Goal: Task Accomplishment & Management: Contribute content

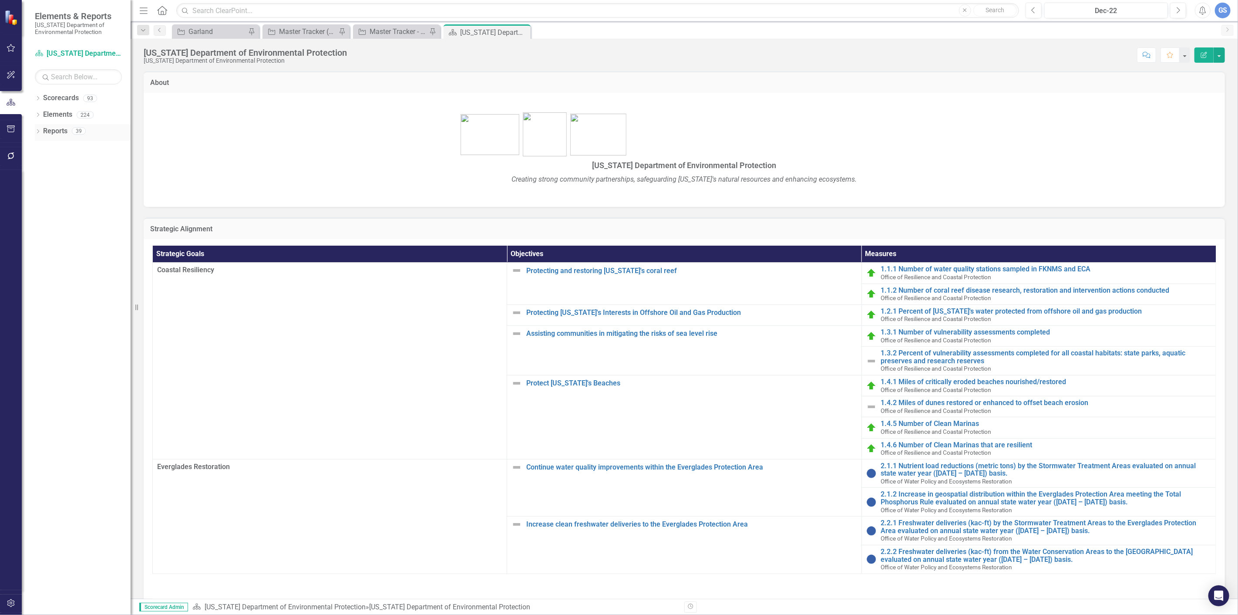
click at [37, 130] on icon at bounding box center [38, 131] width 2 height 4
click at [61, 272] on link "Document Documents" at bounding box center [70, 276] width 47 height 10
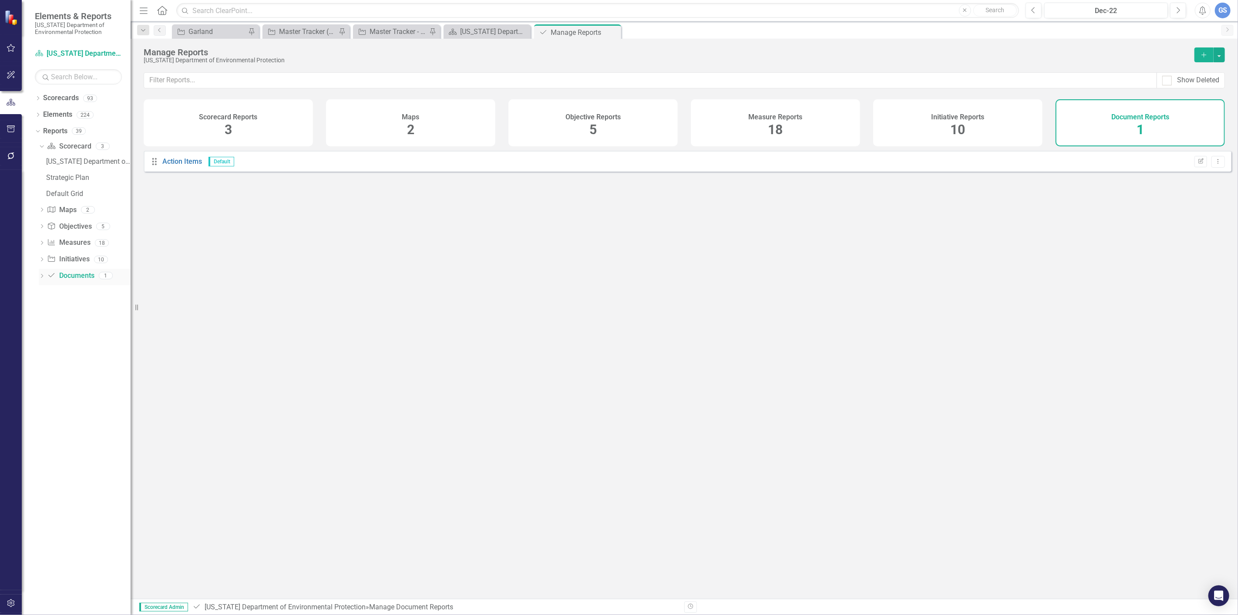
click at [48, 271] on link "Document Documents" at bounding box center [70, 276] width 47 height 10
click at [38, 125] on div "Dropdown Reports 39" at bounding box center [83, 132] width 96 height 17
click at [188, 29] on link "Initiative Garland" at bounding box center [210, 31] width 72 height 11
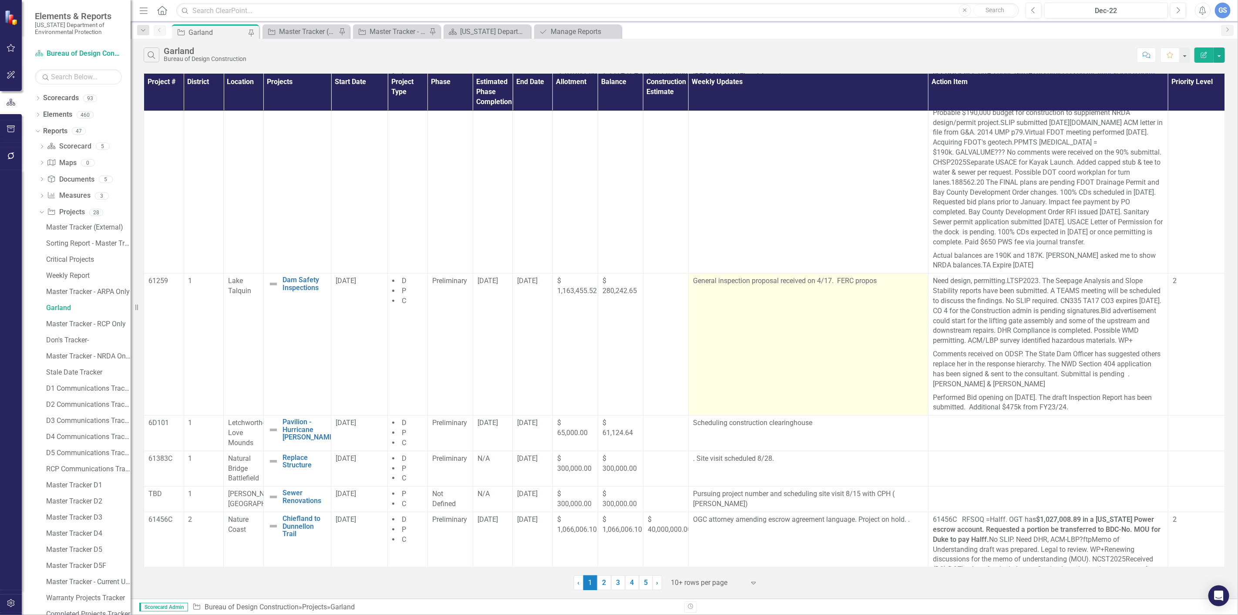
scroll to position [48, 0]
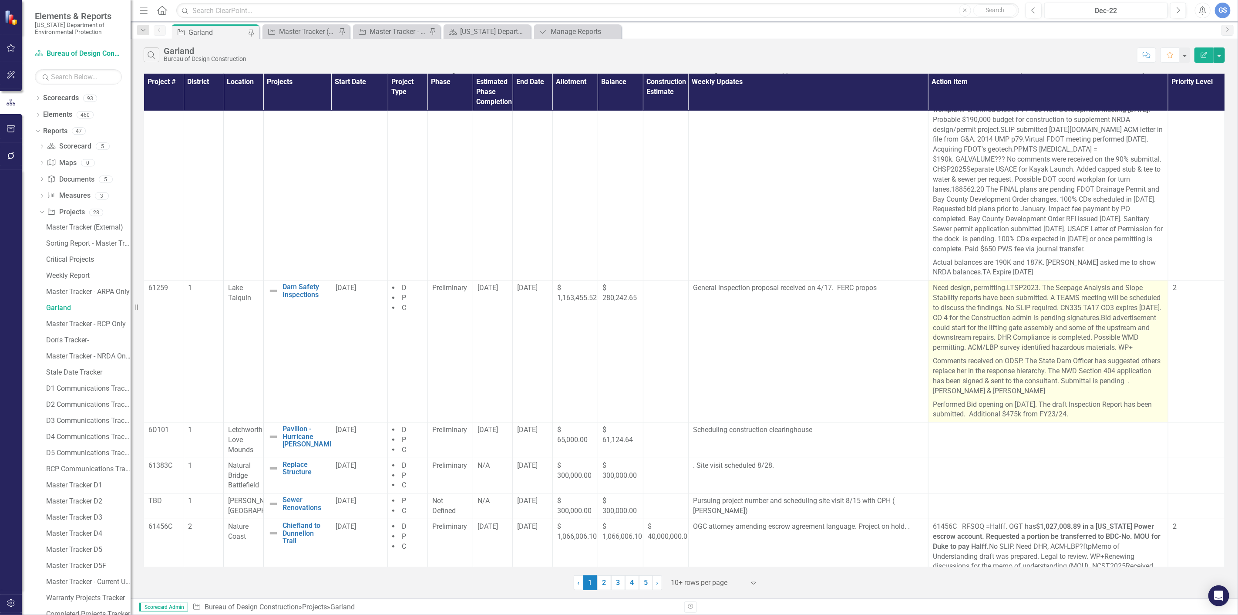
click at [1024, 398] on p "Comments received on ODSP. The State Dam Officer has suggested others replace h…" at bounding box center [1048, 375] width 231 height 43
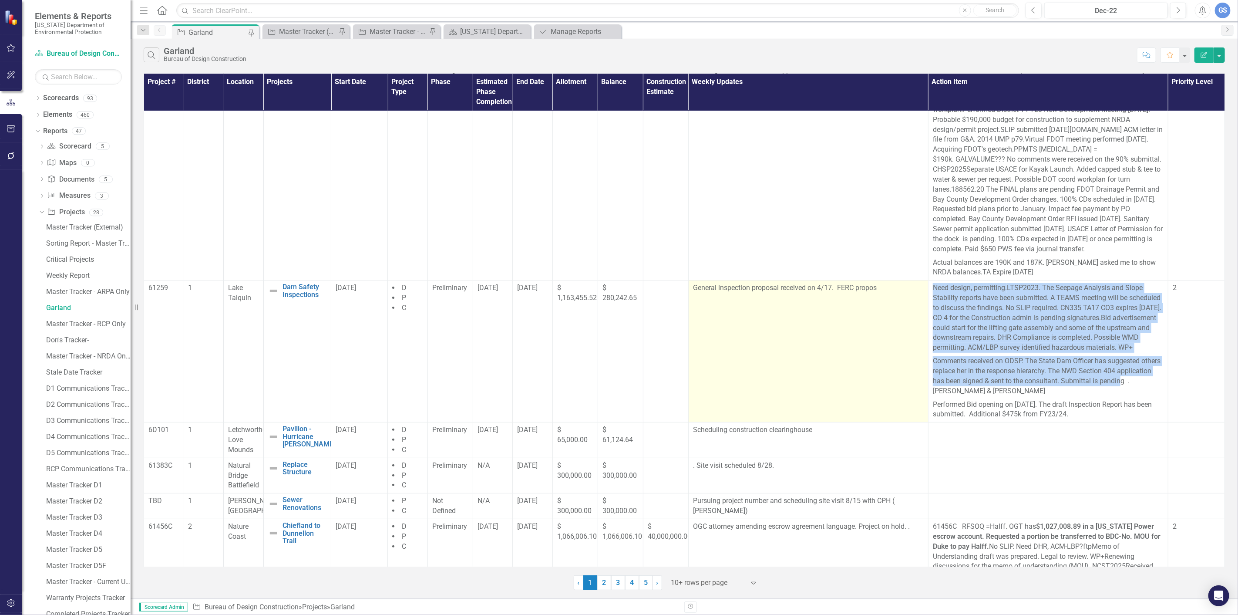
drag, startPoint x: 950, startPoint y: 401, endPoint x: 922, endPoint y: 292, distance: 112.5
click at [922, 292] on tr "61259 1 Lake Talquin Dam Safety Inspections Edit Edit Project Link Open Element…" at bounding box center [684, 351] width 1081 height 142
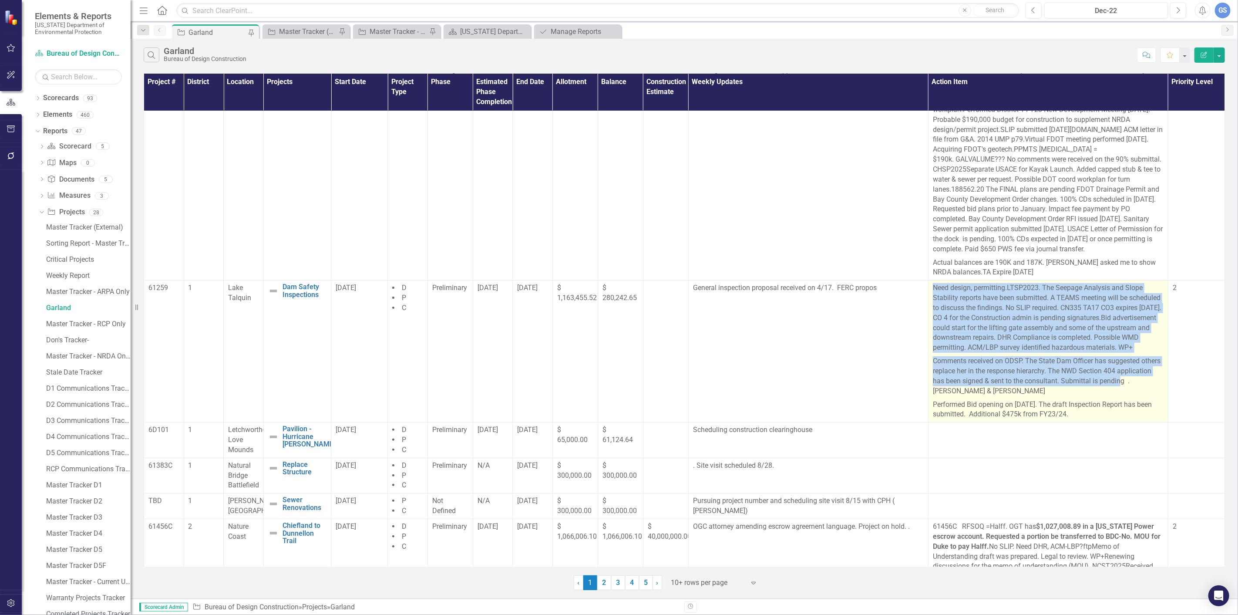
click at [963, 292] on p "Need design, permitting. LTSP2023. The Seepage Analysis and Slope Stability rep…" at bounding box center [1048, 318] width 231 height 71
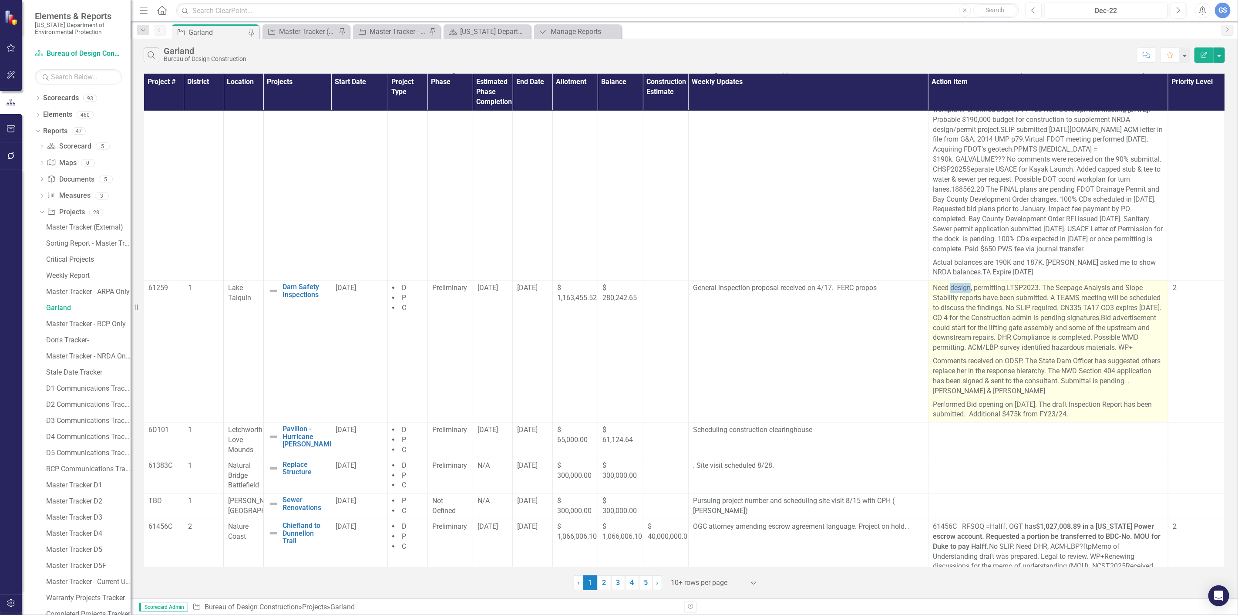
click at [963, 292] on p "Need design, permitting. LTSP2023. The Seepage Analysis and Slope Stability rep…" at bounding box center [1048, 318] width 231 height 71
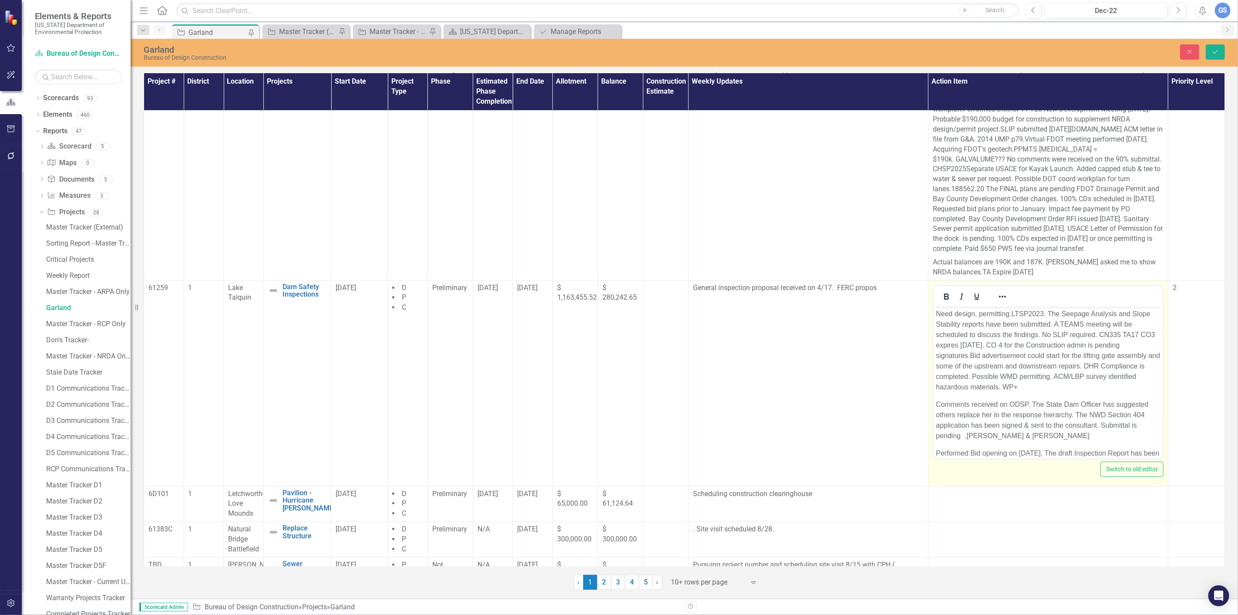
scroll to position [0, 0]
click at [969, 317] on p "Need design, permitting. LTSP2023. The Seepage Analysis and Slope Stability rep…" at bounding box center [1048, 350] width 225 height 84
drag, startPoint x: 1136, startPoint y: 422, endPoint x: 1125, endPoint y: 427, distance: 11.5
click at [1124, 428] on p "Comments received on ODSP. The State Dam Officer has suggested others replace h…" at bounding box center [1048, 420] width 225 height 42
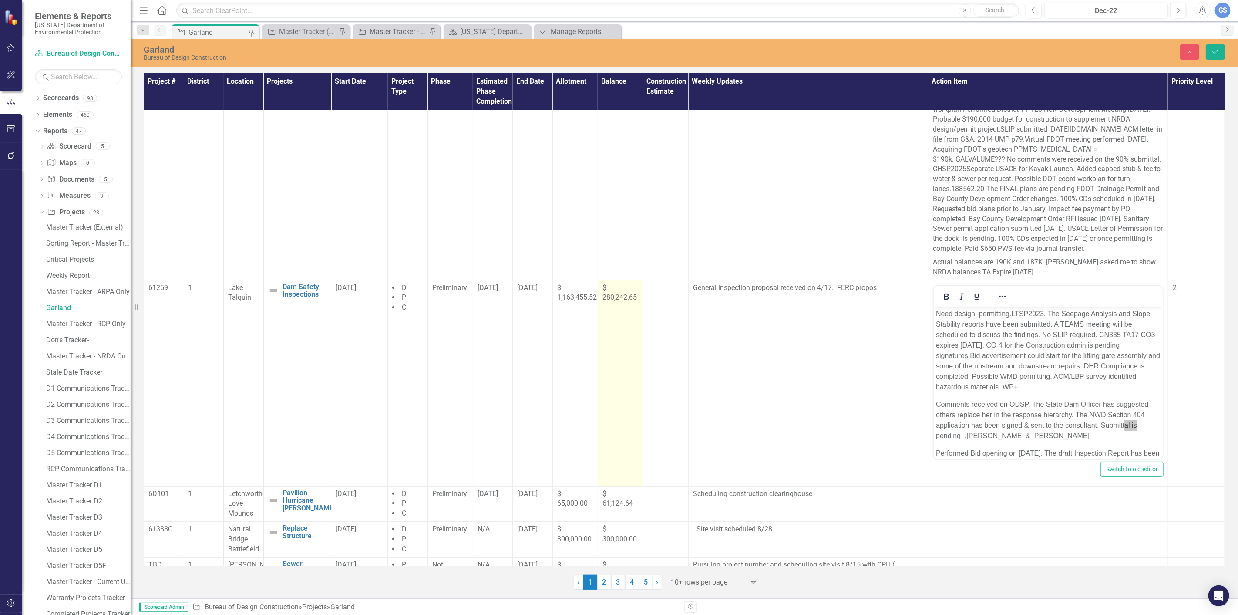
click at [598, 424] on td "$ 280,242.65" at bounding box center [620, 383] width 45 height 206
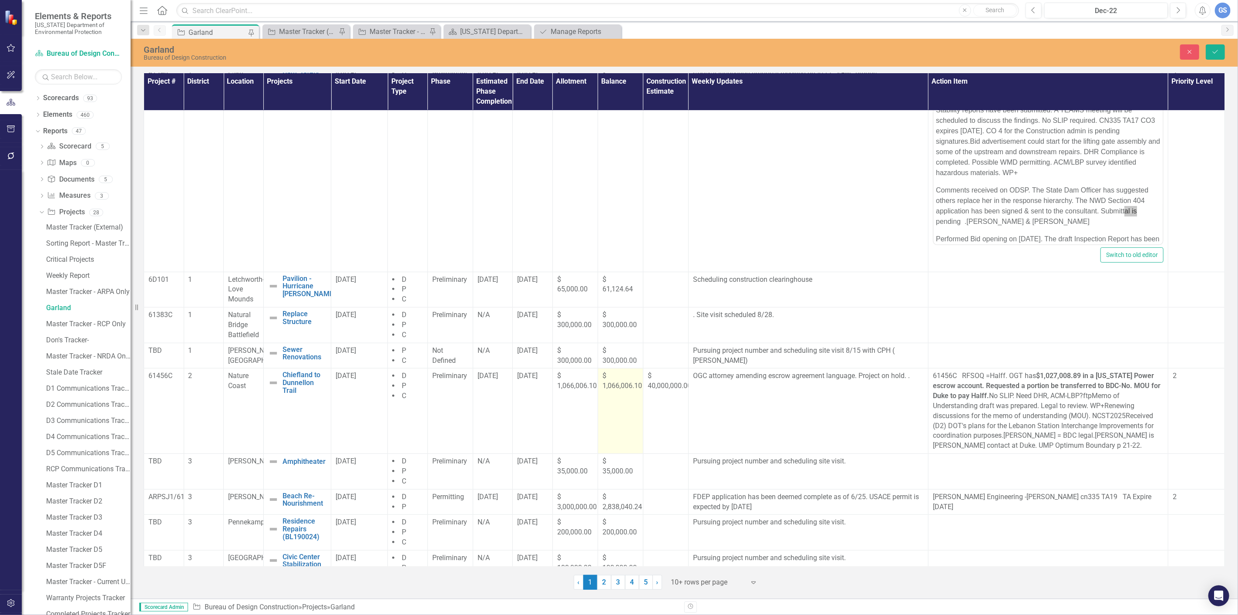
scroll to position [283, 0]
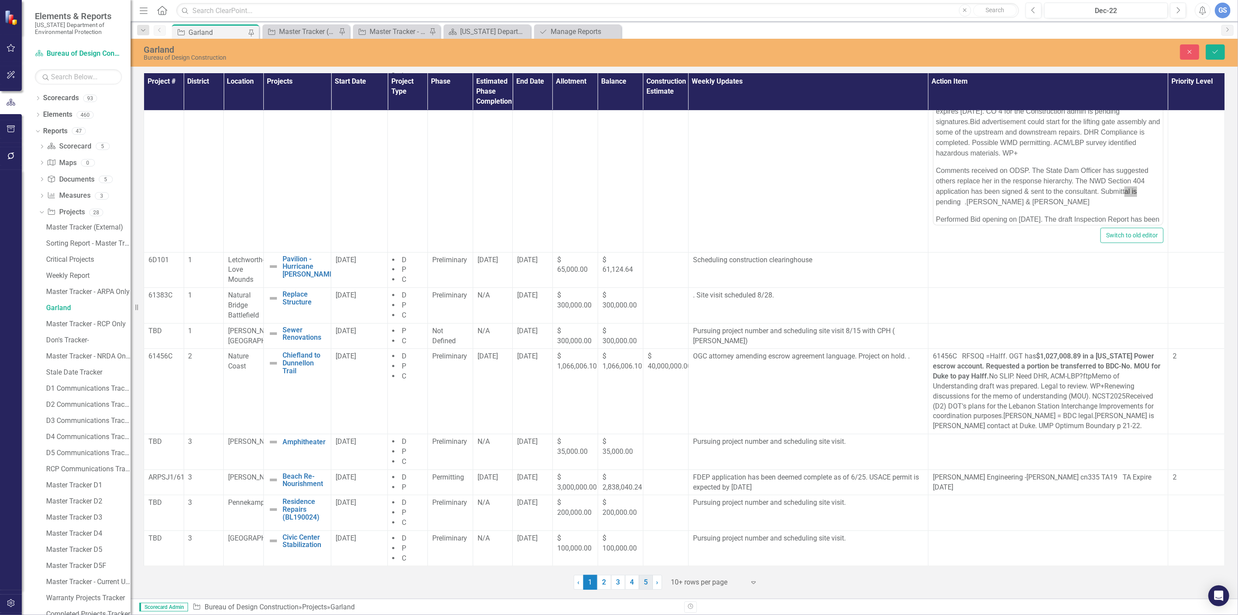
click at [645, 582] on link "5" at bounding box center [646, 582] width 14 height 15
click at [1216, 50] on icon "Save" at bounding box center [1216, 52] width 8 height 6
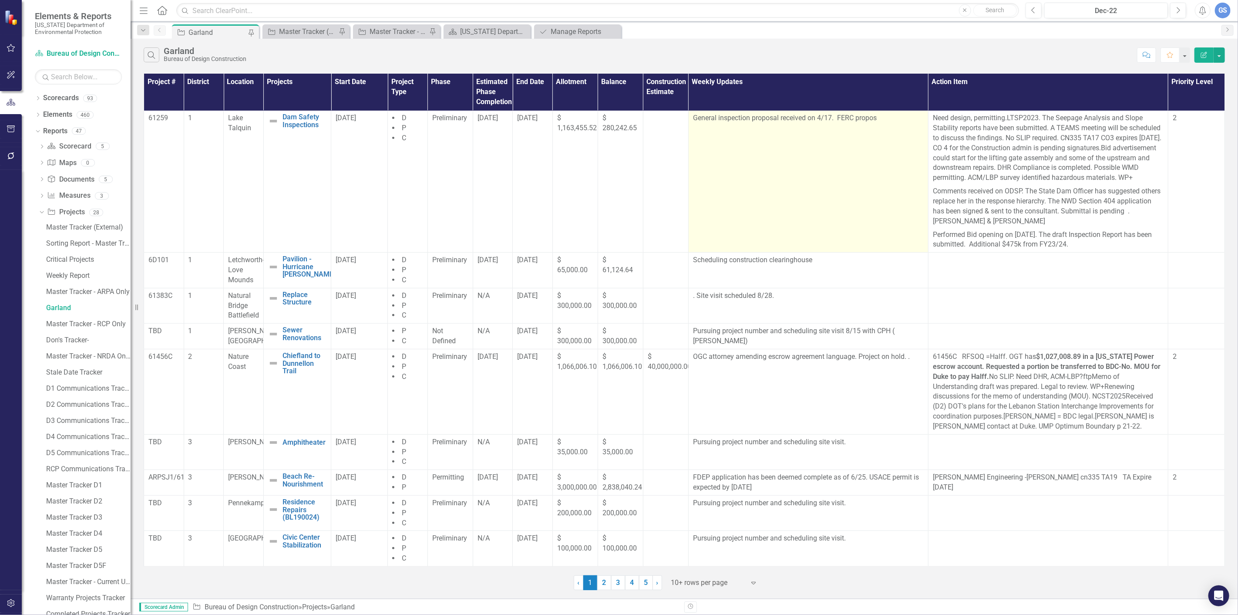
scroll to position [229, 0]
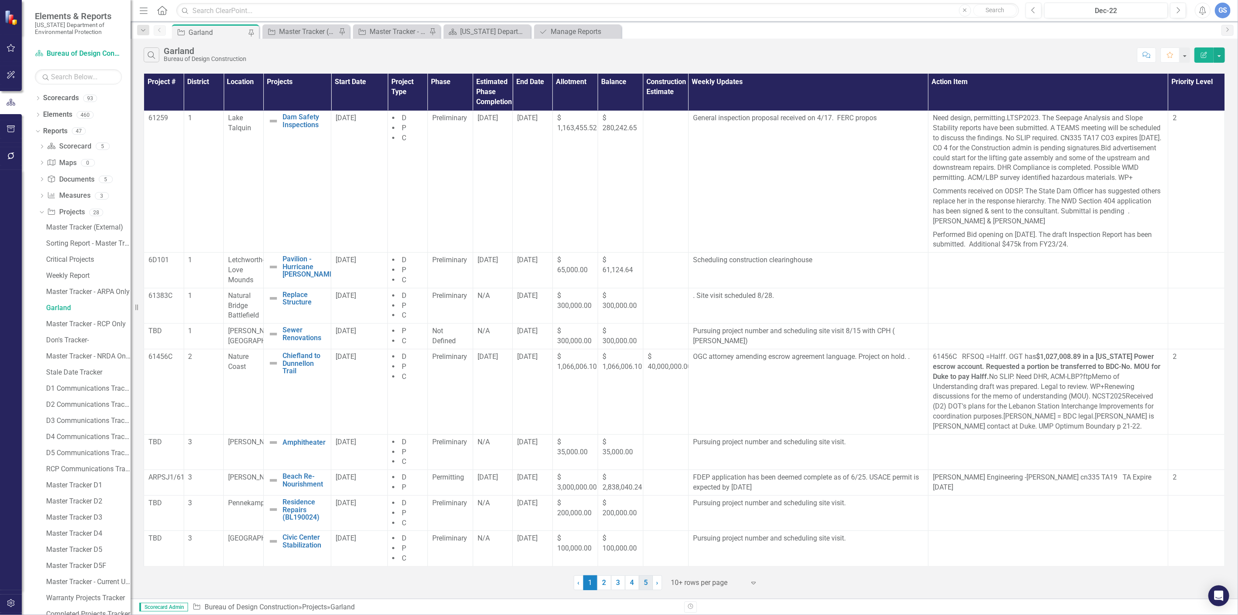
click at [647, 583] on link "5" at bounding box center [646, 582] width 14 height 15
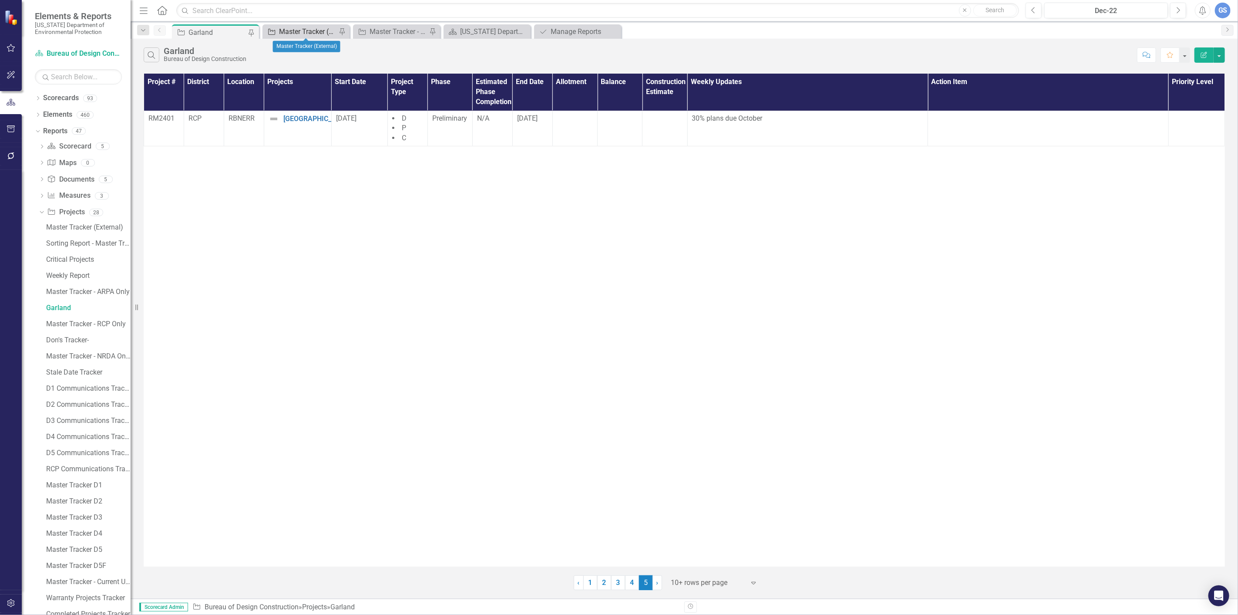
click at [317, 27] on div "Master Tracker (External)" at bounding box center [307, 31] width 57 height 11
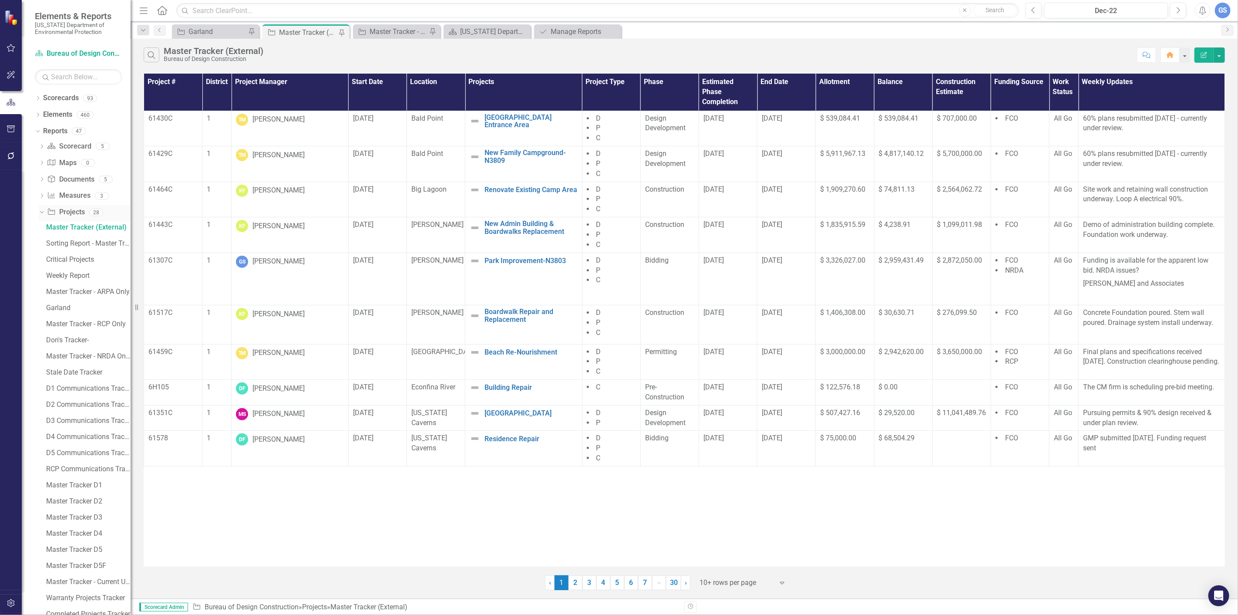
click at [68, 208] on link "Project Projects" at bounding box center [65, 212] width 37 height 10
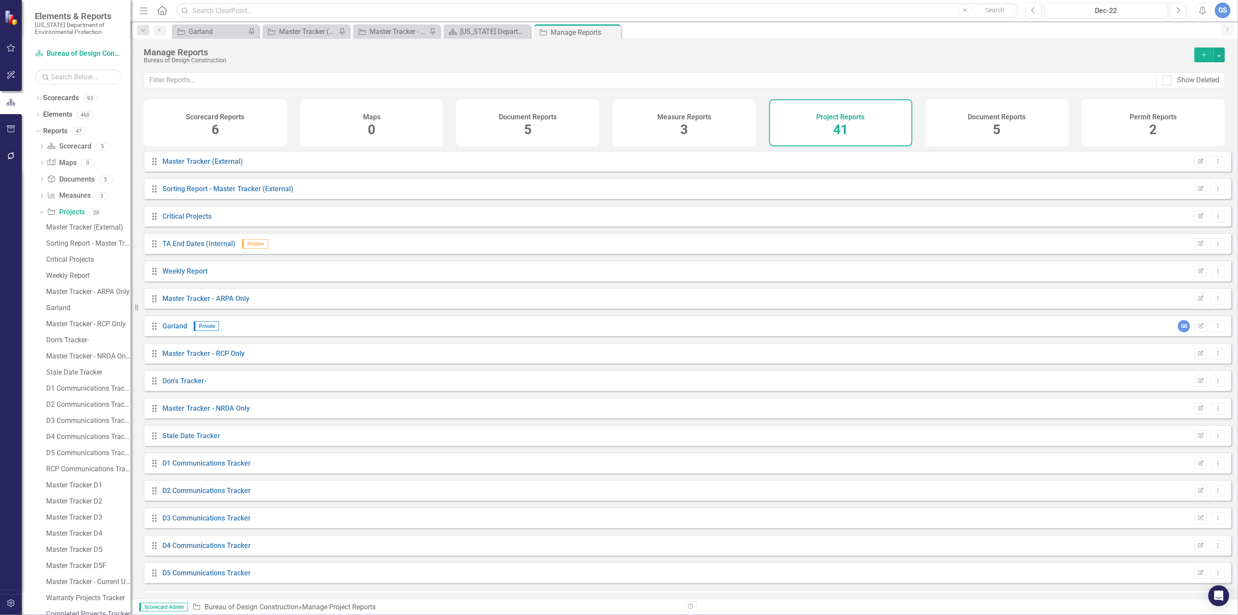
click at [839, 126] on span "41" at bounding box center [840, 129] width 15 height 15
click at [838, 126] on span "41" at bounding box center [840, 129] width 15 height 15
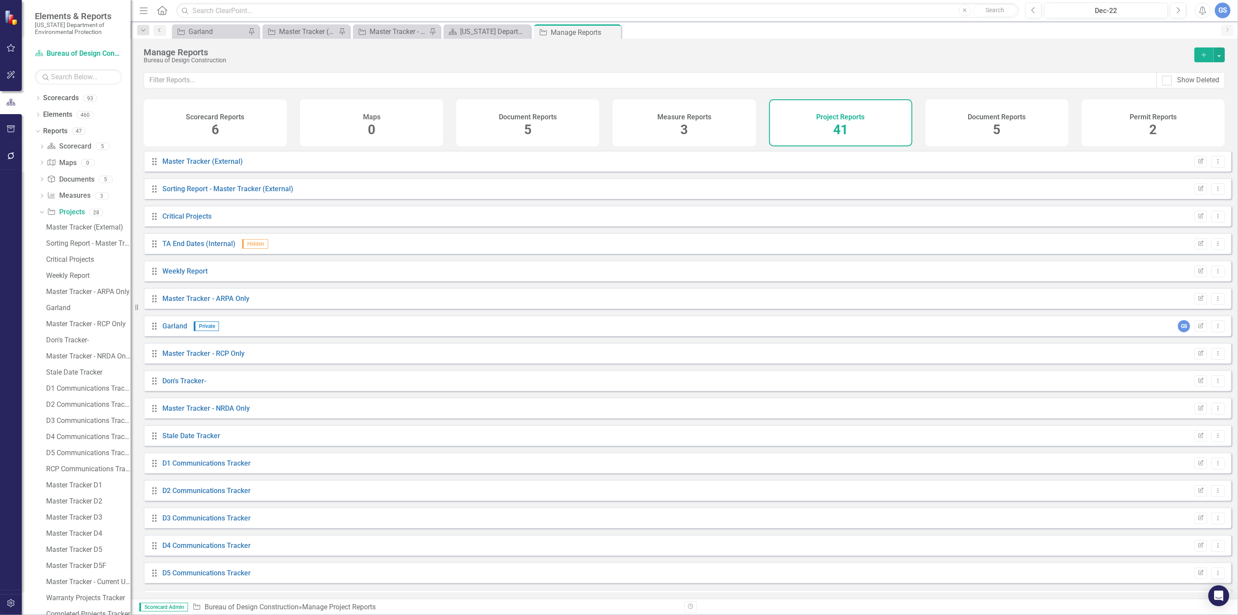
click at [869, 113] on div "Project Reports 41" at bounding box center [840, 122] width 143 height 47
click at [1203, 54] on icon "Add" at bounding box center [1204, 55] width 8 height 6
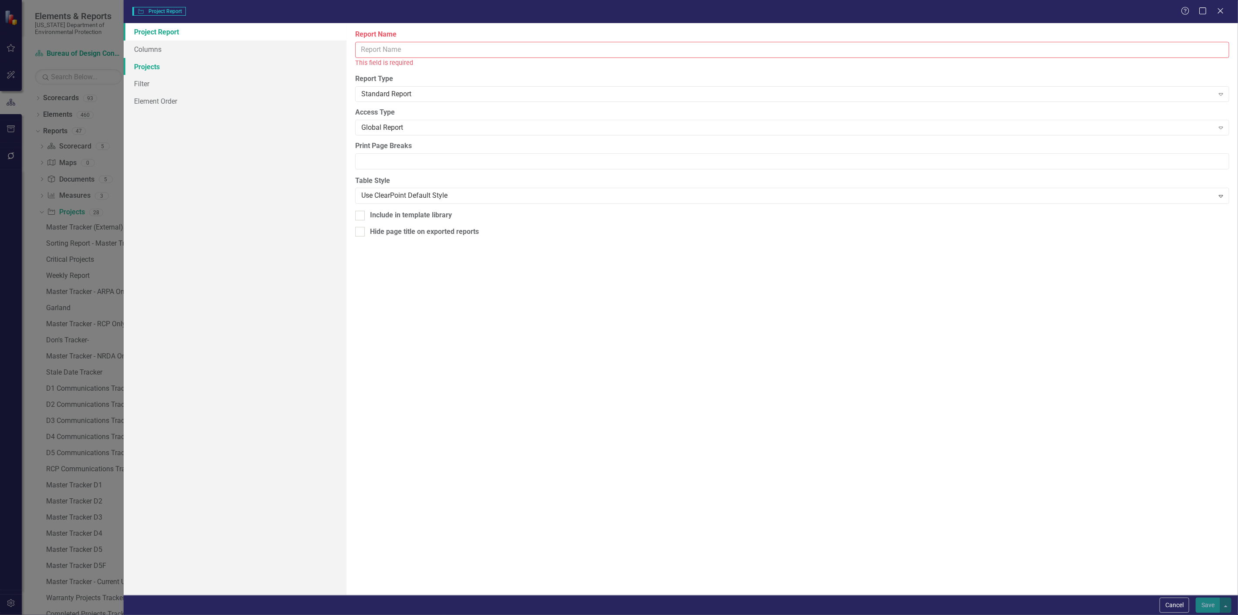
click at [146, 61] on link "Projects" at bounding box center [235, 66] width 223 height 17
click at [1220, 10] on icon "Close" at bounding box center [1220, 11] width 11 height 8
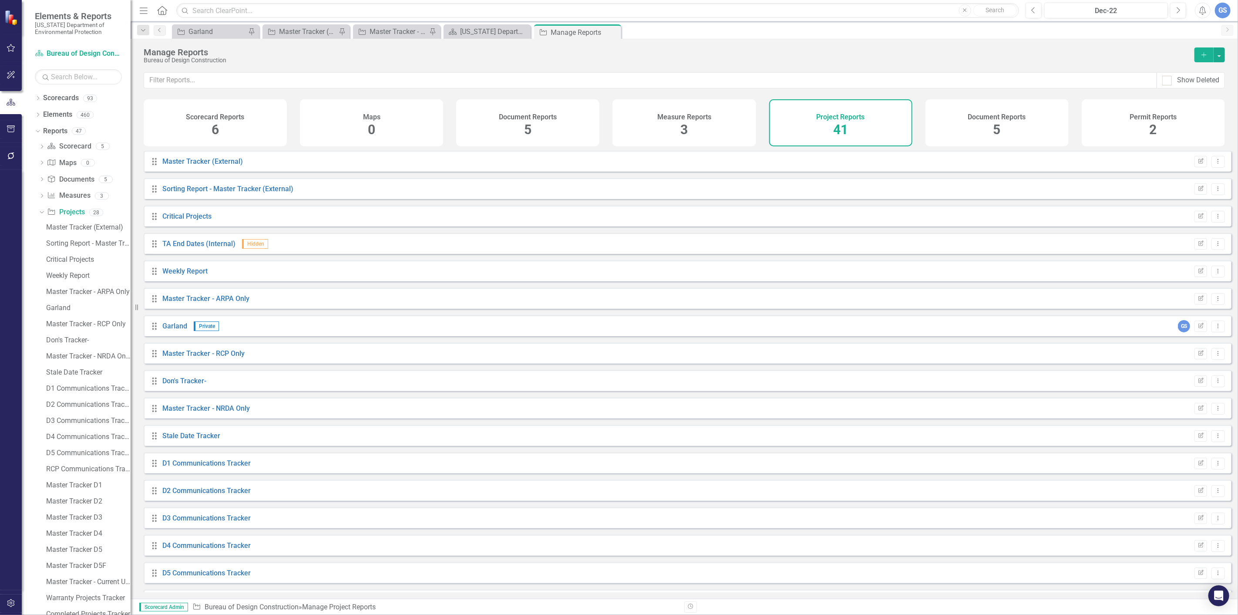
click at [836, 125] on span "41" at bounding box center [840, 129] width 15 height 15
click at [868, 117] on div "Project Reports 41" at bounding box center [840, 122] width 143 height 47
click at [1205, 52] on icon "Add" at bounding box center [1204, 55] width 8 height 6
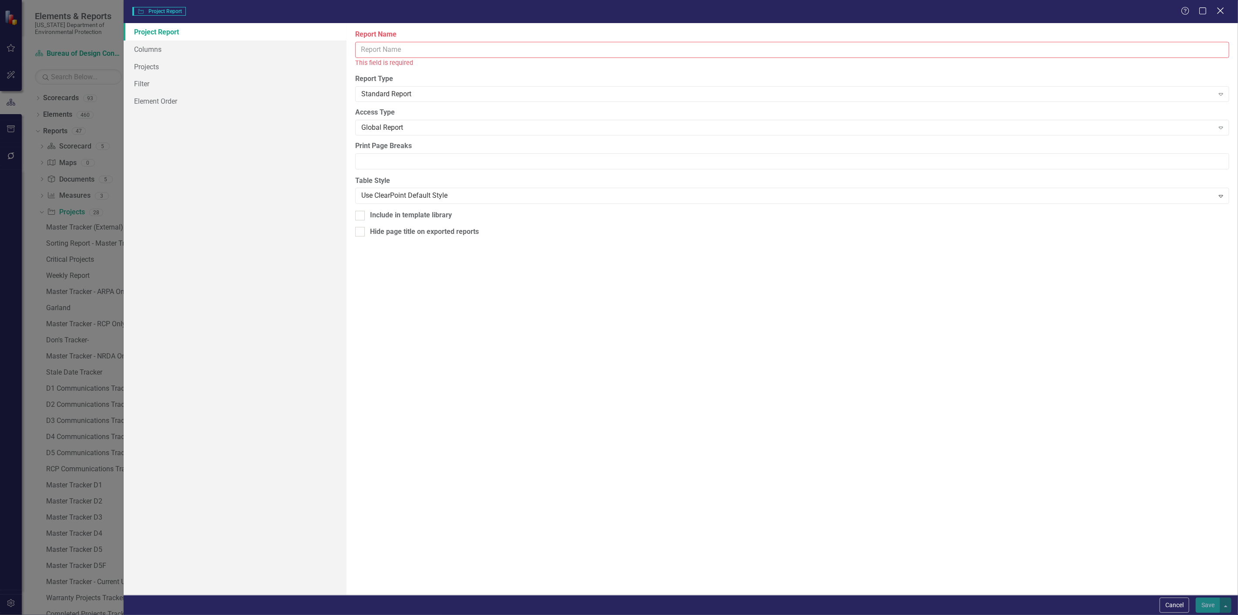
click at [1220, 10] on icon "Close" at bounding box center [1220, 11] width 11 height 8
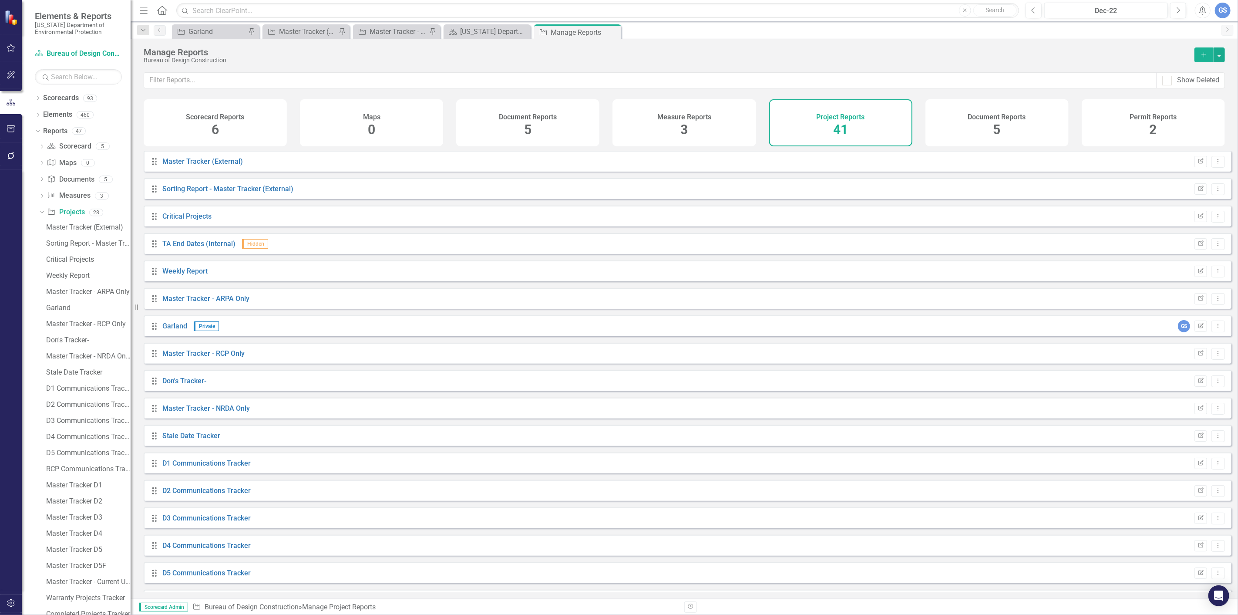
click at [865, 128] on div "Project Reports 41" at bounding box center [840, 122] width 143 height 47
click at [846, 122] on span "41" at bounding box center [840, 129] width 15 height 15
click at [188, 162] on div "Drag Master Tracker (External) Edit Report Dropdown Menu" at bounding box center [688, 161] width 1088 height 21
click at [188, 165] on link "Master Tracker (External)" at bounding box center [202, 161] width 81 height 8
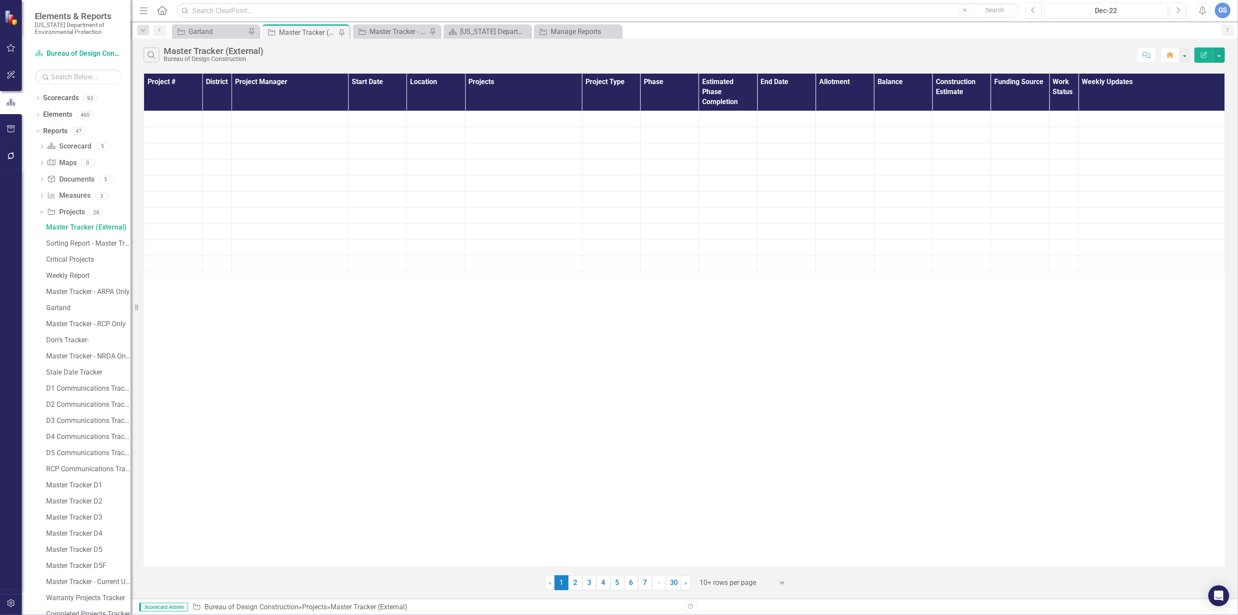
click at [188, 165] on td at bounding box center [173, 167] width 58 height 16
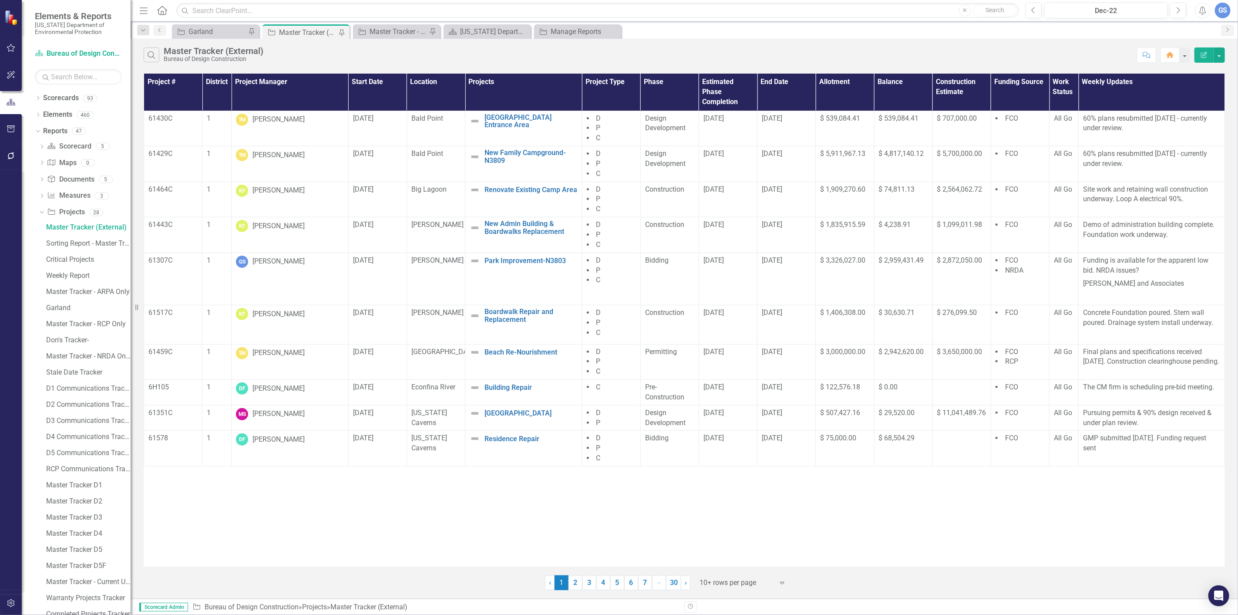
click at [300, 30] on div "Master Tracker (External)" at bounding box center [307, 32] width 57 height 11
click at [395, 29] on div "Master Tracker - Current User" at bounding box center [398, 31] width 57 height 11
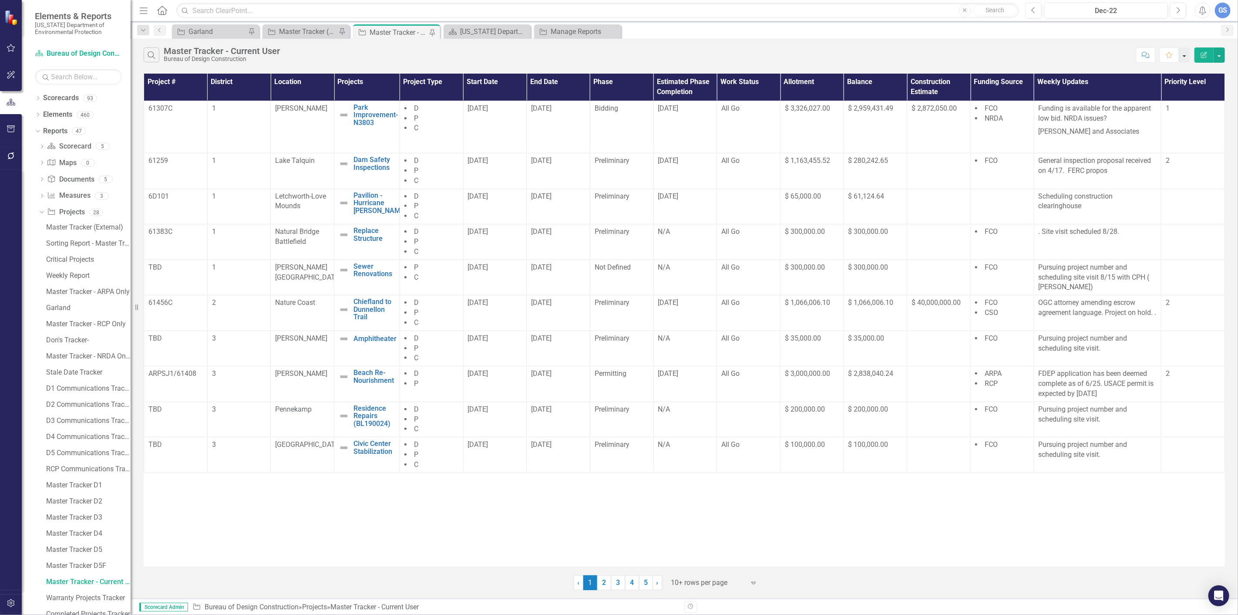
click at [1186, 55] on button "button" at bounding box center [1184, 54] width 11 height 15
click at [1054, 40] on div "Search Master Tracker - Current User Bureau of Design Construction Comment Favo…" at bounding box center [685, 53] width 1108 height 28
click at [1220, 53] on button "button" at bounding box center [1219, 54] width 11 height 15
click at [1064, 46] on div "Search Master Tracker - Current User Bureau of Design Construction Comment Favo…" at bounding box center [685, 53] width 1108 height 28
click at [35, 112] on div "Dropdown" at bounding box center [38, 115] width 6 height 7
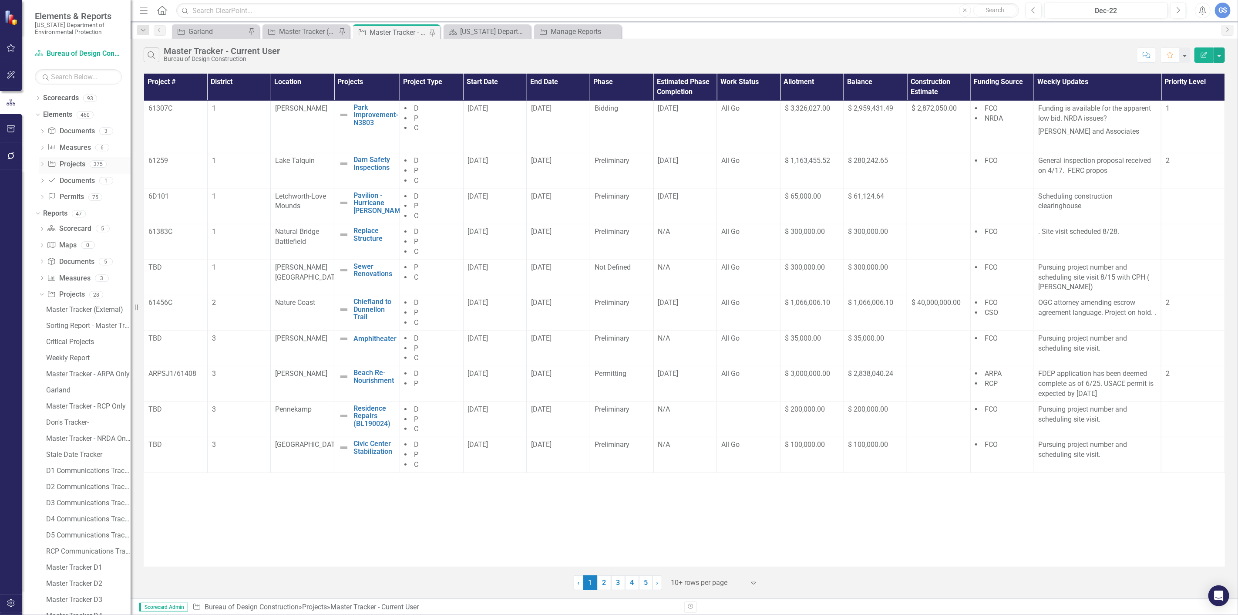
click at [76, 158] on div "Project Projects" at bounding box center [65, 164] width 37 height 14
click at [77, 161] on link "Project Projects" at bounding box center [65, 164] width 37 height 10
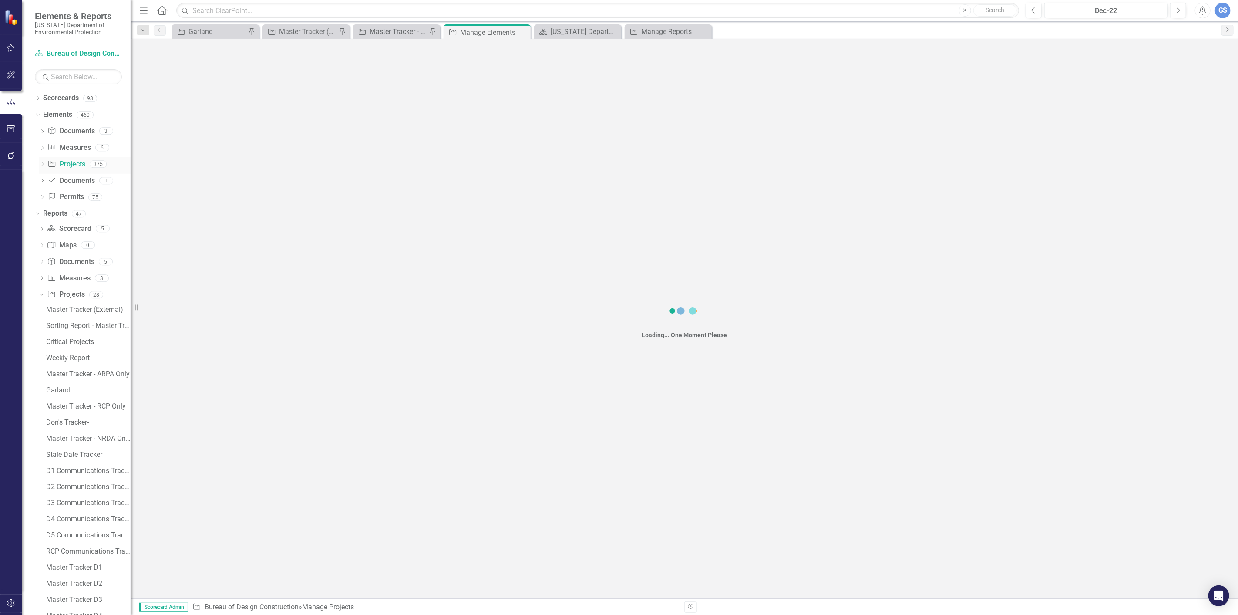
click at [77, 161] on link "Project Projects" at bounding box center [65, 164] width 37 height 10
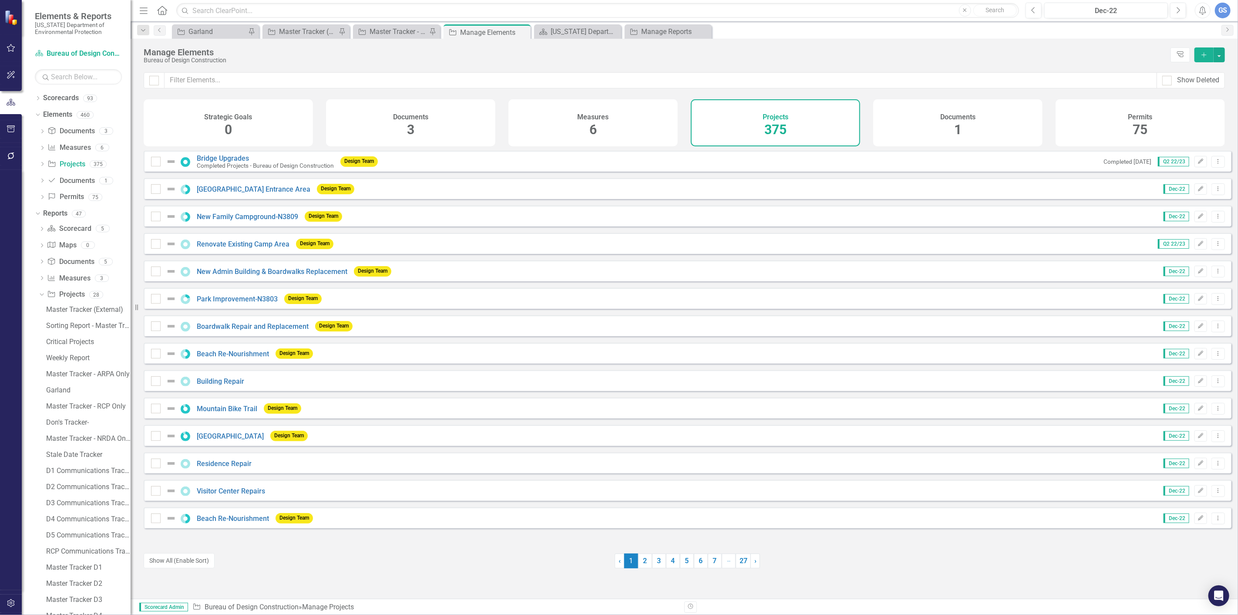
click at [1200, 54] on icon "Add" at bounding box center [1204, 55] width 8 height 6
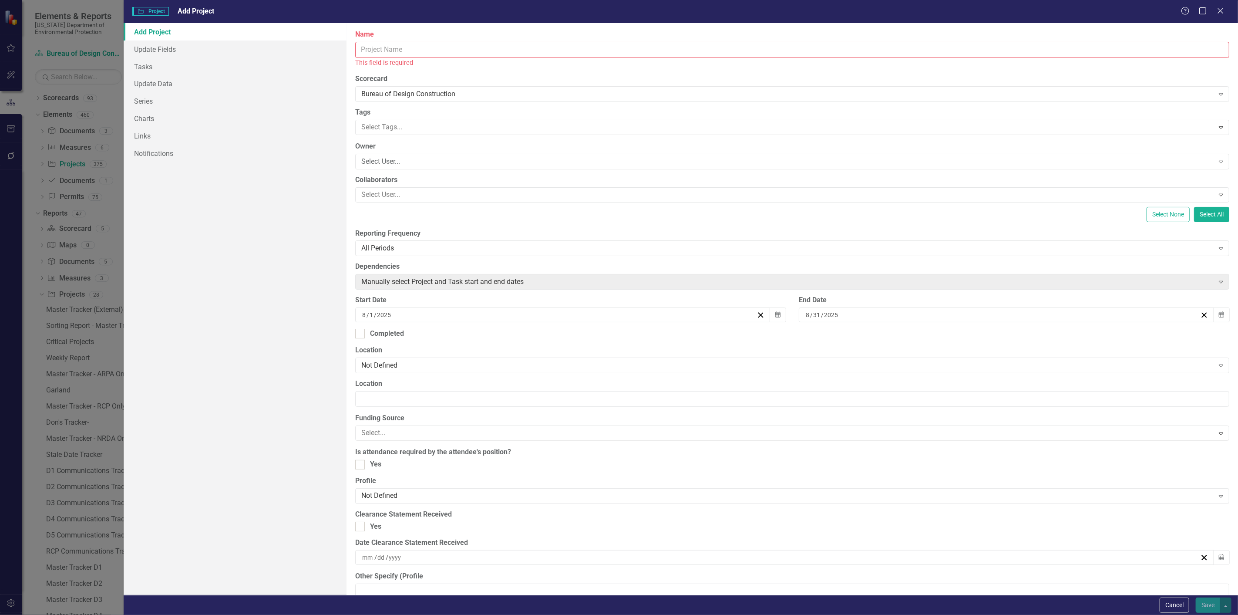
click at [369, 50] on input "Name" at bounding box center [792, 50] width 874 height 16
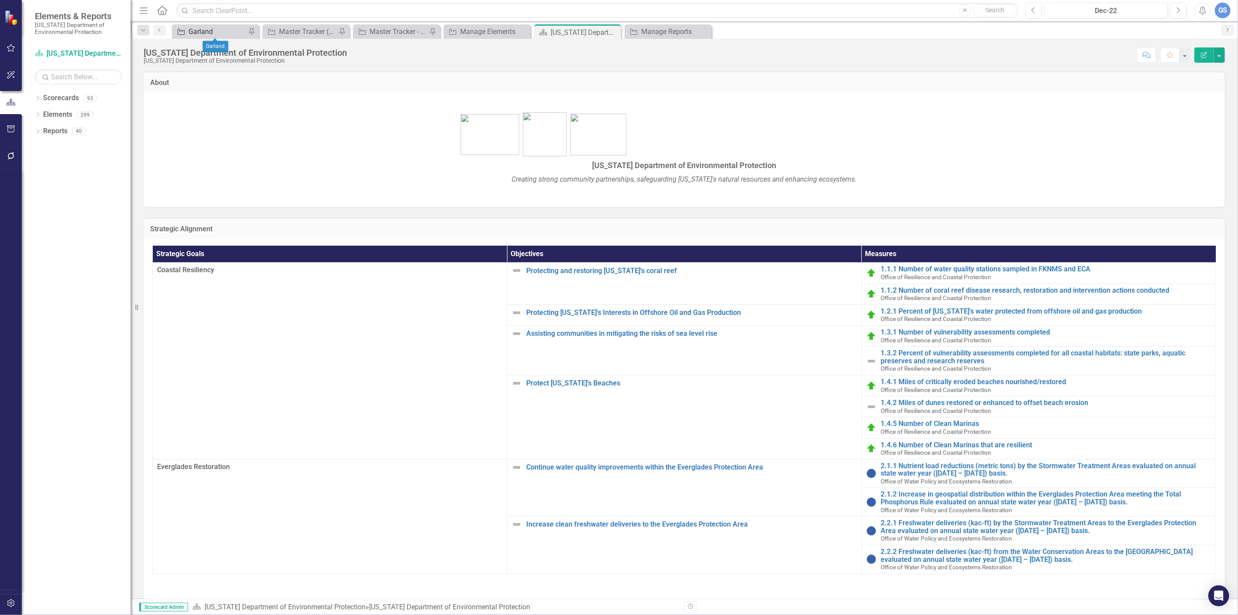
click at [193, 26] on div "Garland" at bounding box center [217, 31] width 57 height 11
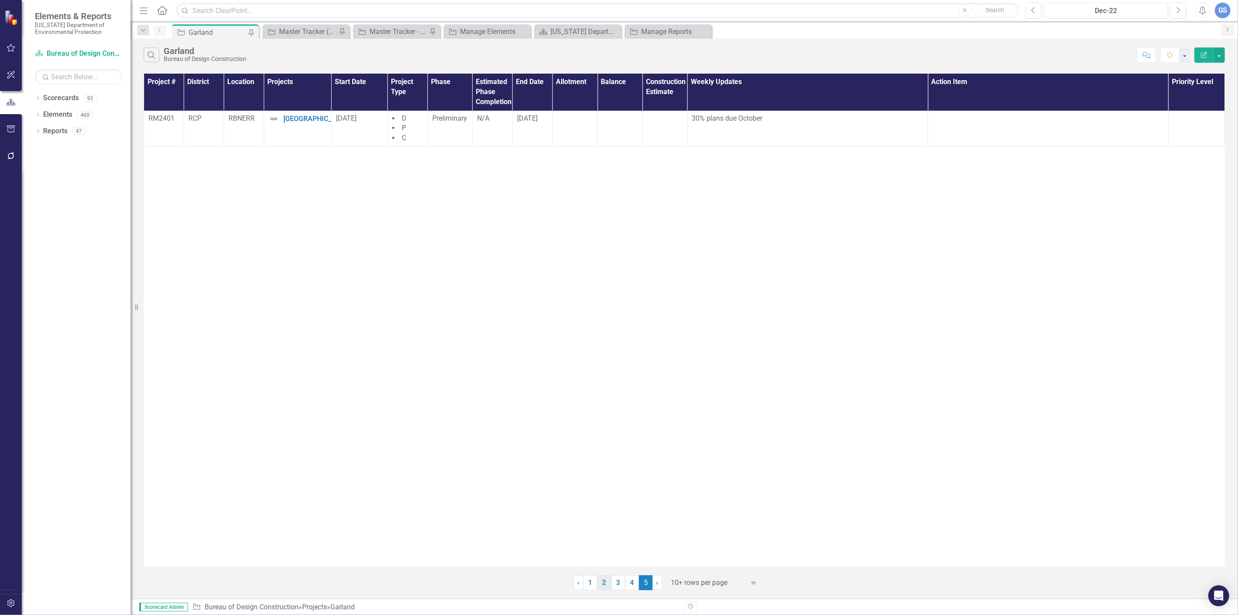
click at [601, 581] on link "2" at bounding box center [604, 582] width 14 height 15
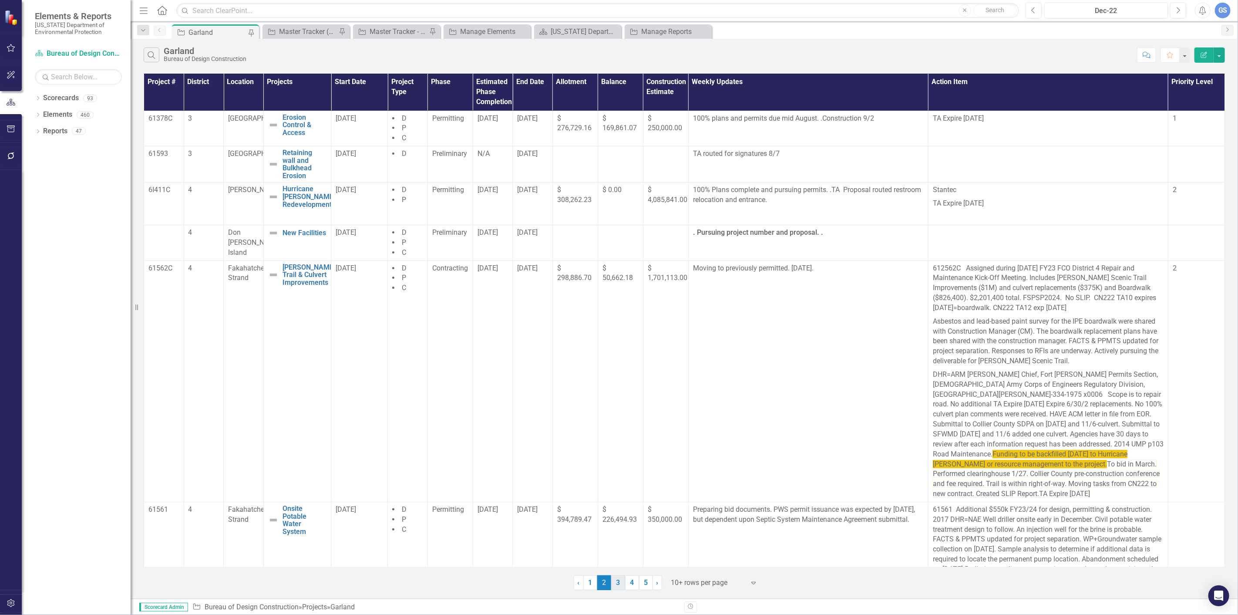
click at [617, 581] on link "3" at bounding box center [618, 582] width 14 height 15
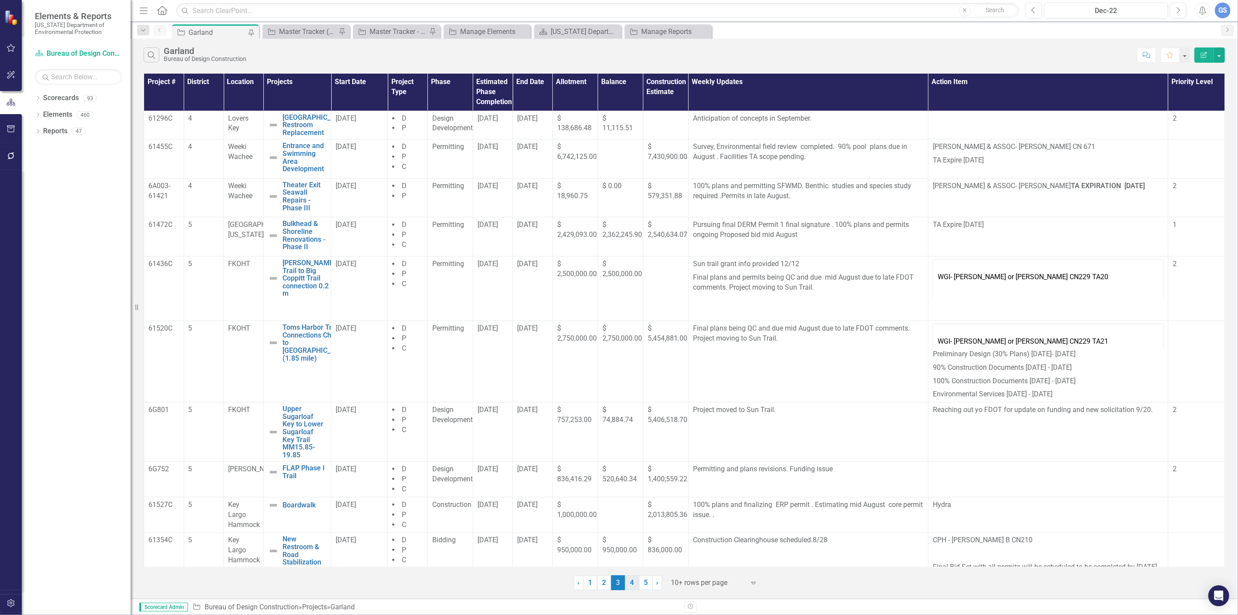
click at [631, 580] on link "4" at bounding box center [632, 582] width 14 height 15
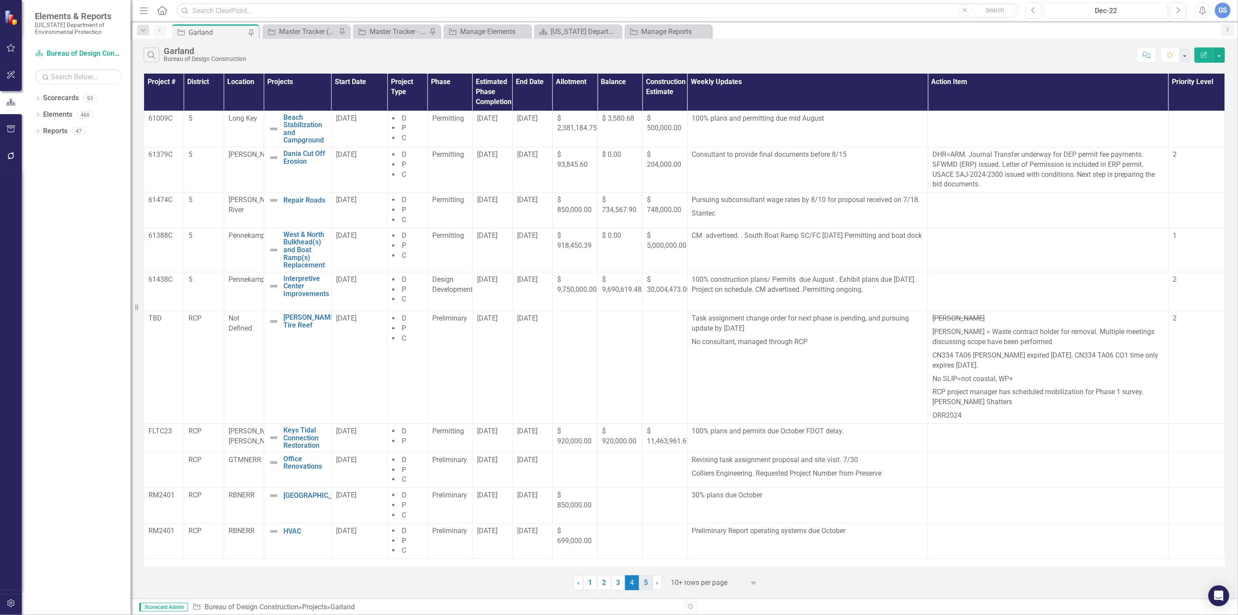
click at [645, 580] on link "5" at bounding box center [646, 582] width 14 height 15
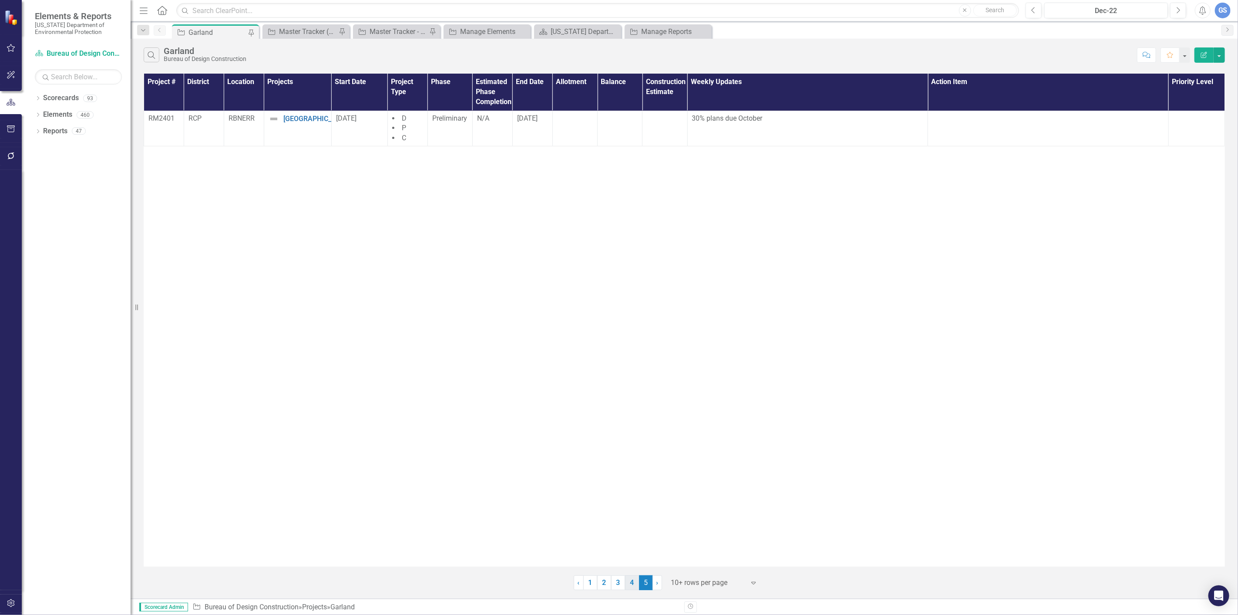
click at [630, 580] on link "4" at bounding box center [632, 582] width 14 height 15
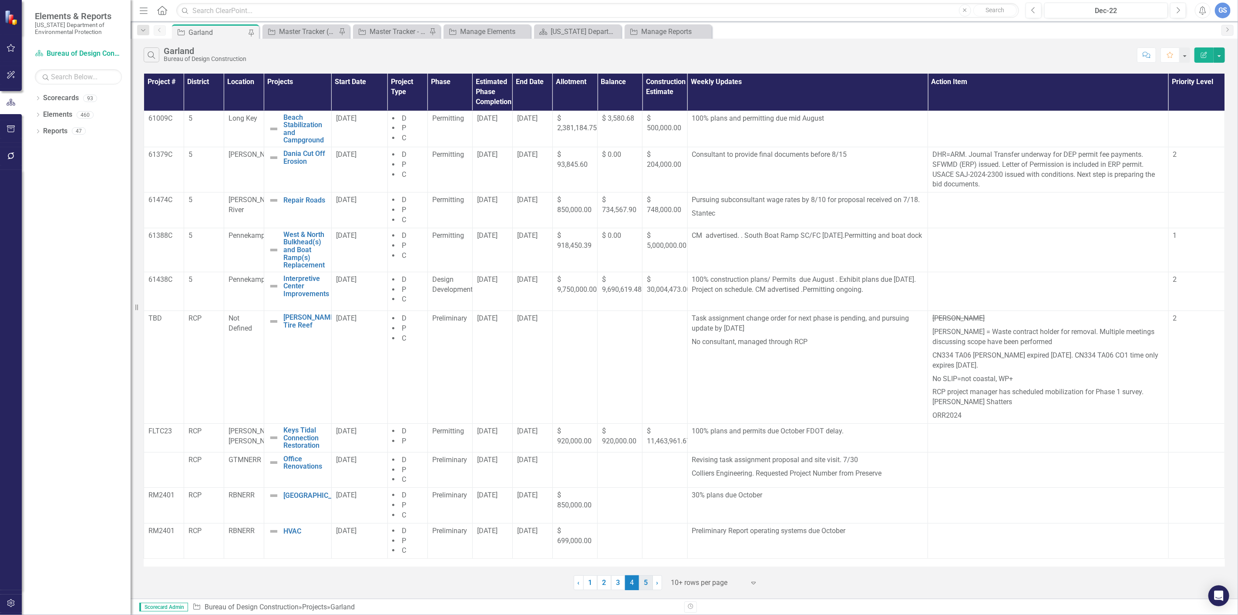
click at [644, 582] on link "5" at bounding box center [646, 582] width 14 height 15
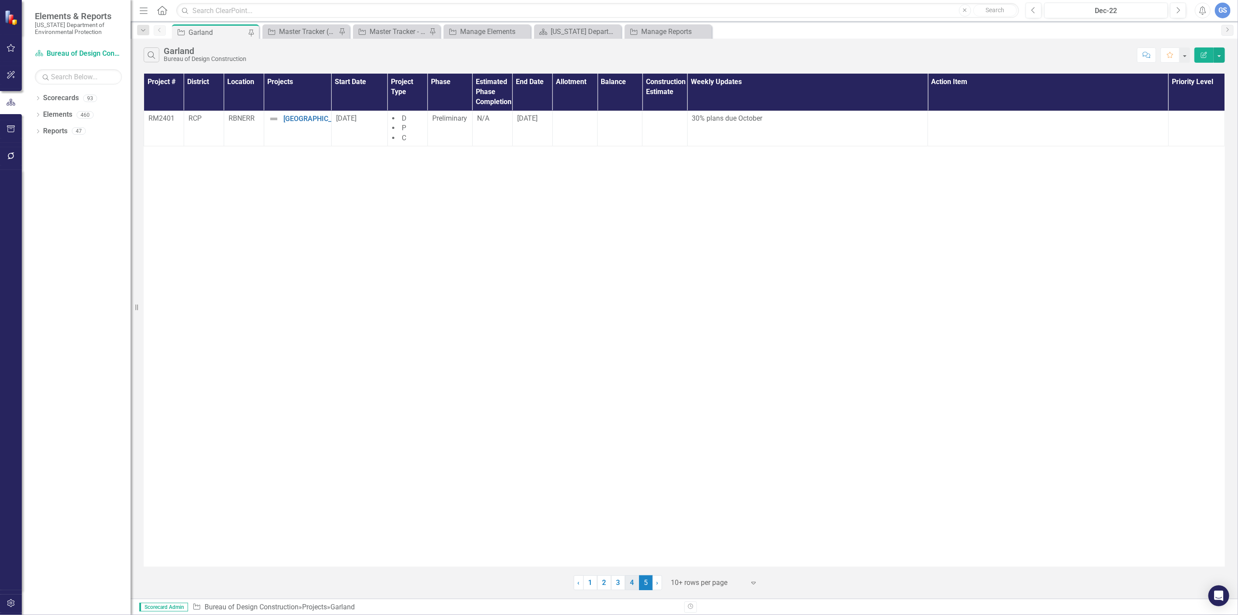
click at [630, 580] on link "4" at bounding box center [632, 582] width 14 height 15
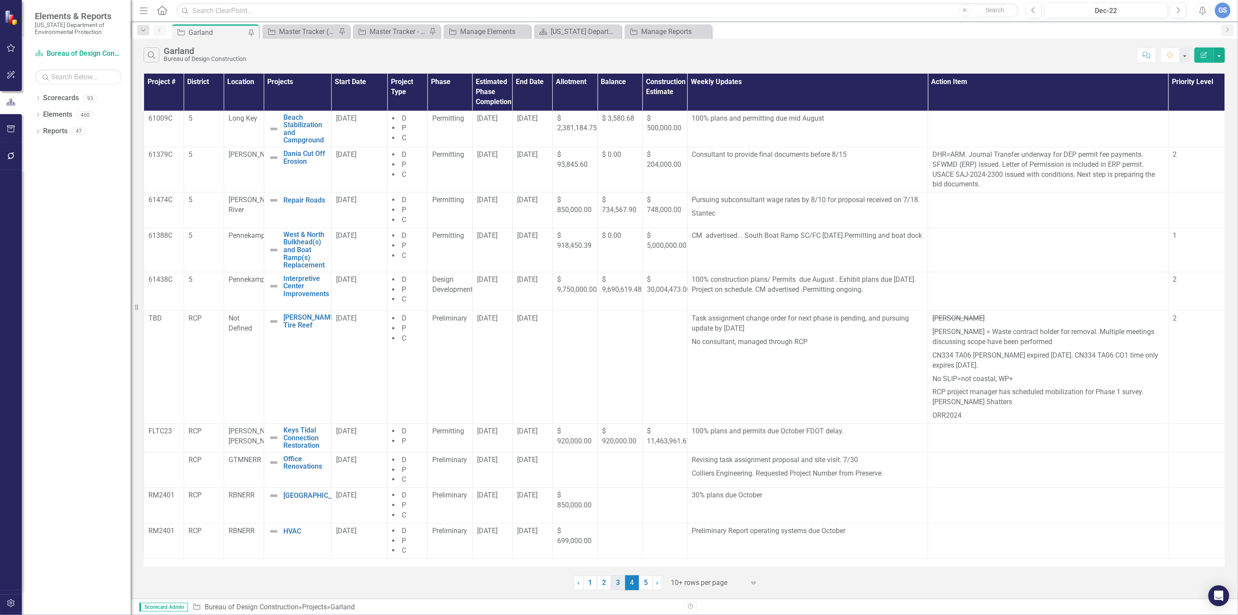
click at [619, 580] on link "3" at bounding box center [618, 582] width 14 height 15
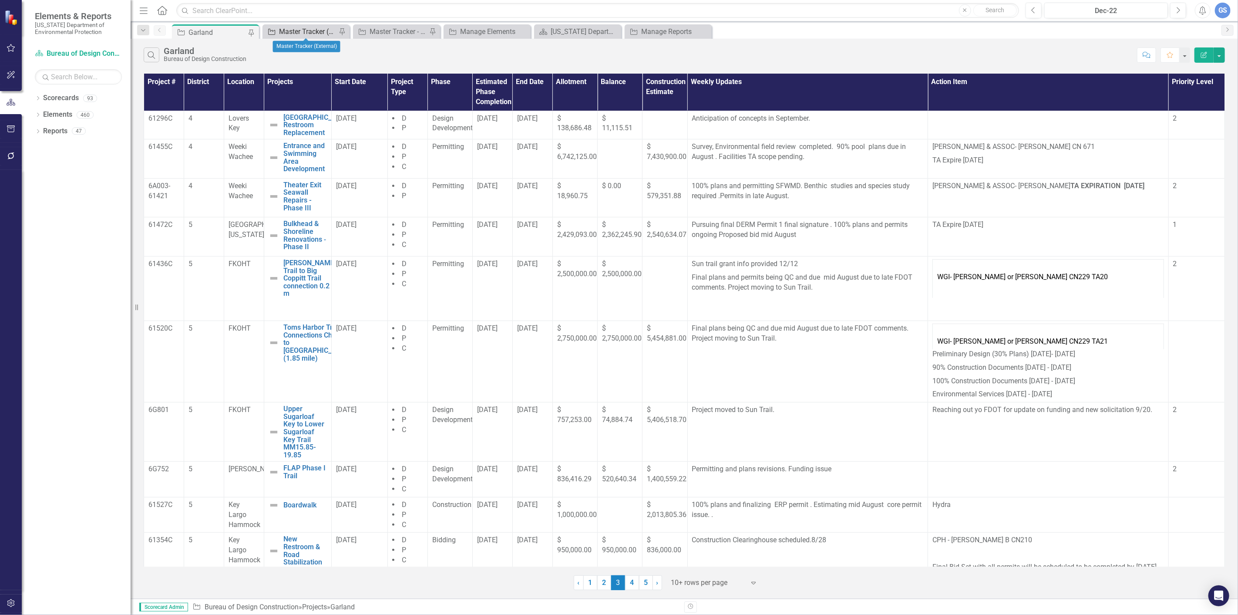
click at [294, 29] on div "Master Tracker (External)" at bounding box center [307, 31] width 57 height 11
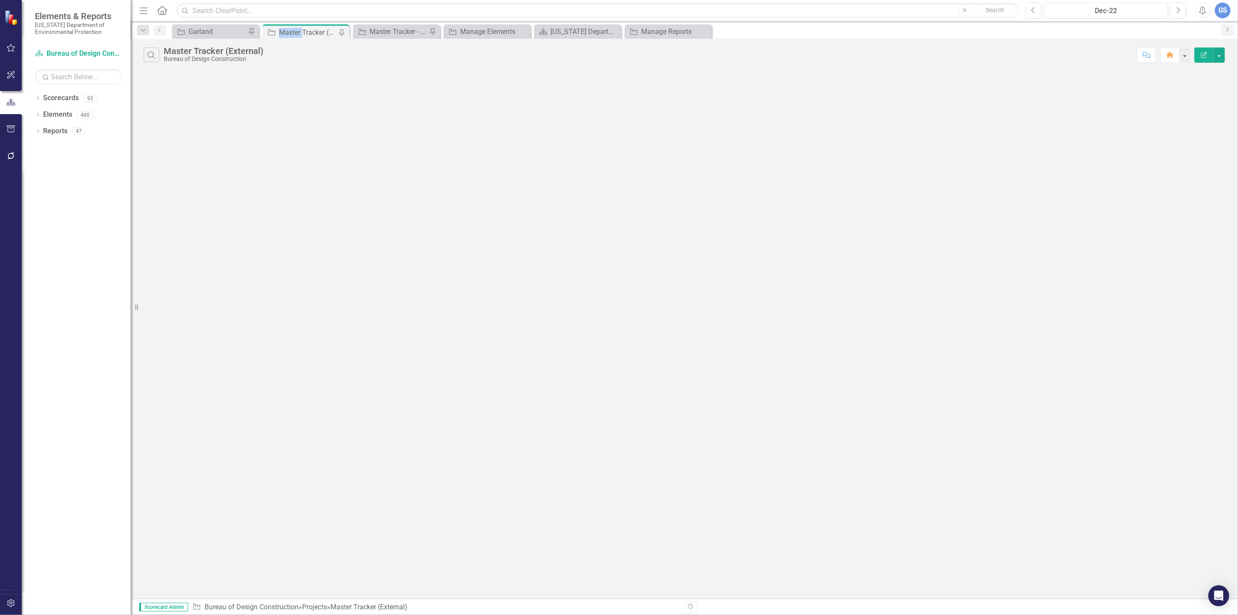
click at [294, 29] on div "Master Tracker (External)" at bounding box center [307, 32] width 57 height 11
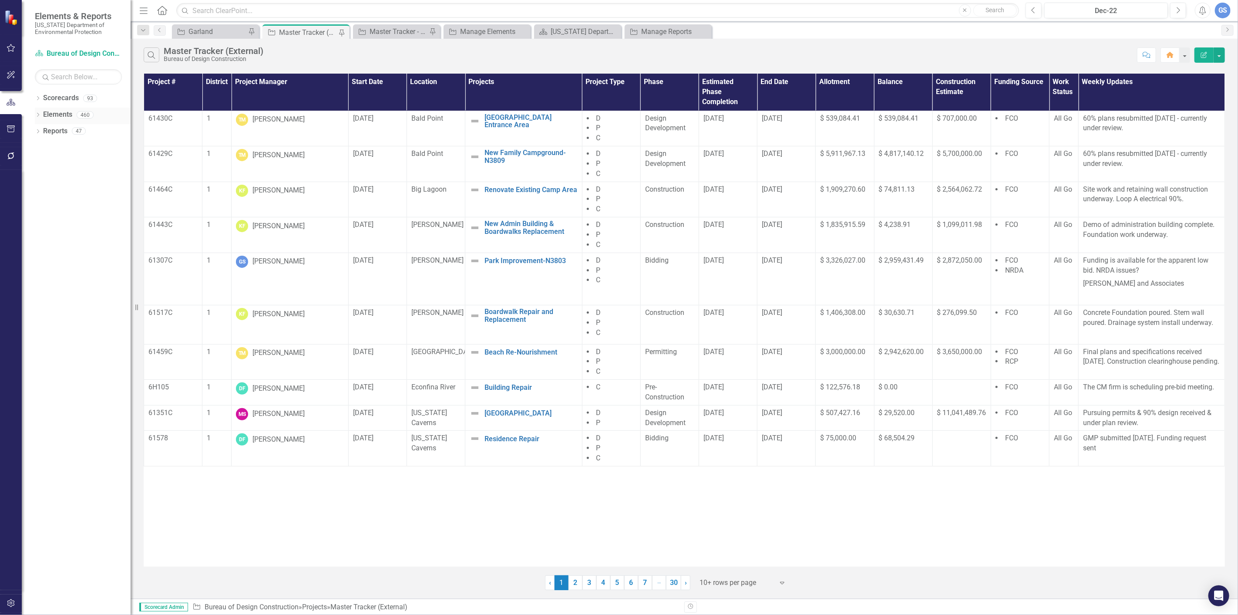
click at [35, 112] on div "Dropdown" at bounding box center [38, 115] width 6 height 7
click at [71, 159] on link "Project Projects" at bounding box center [65, 164] width 37 height 10
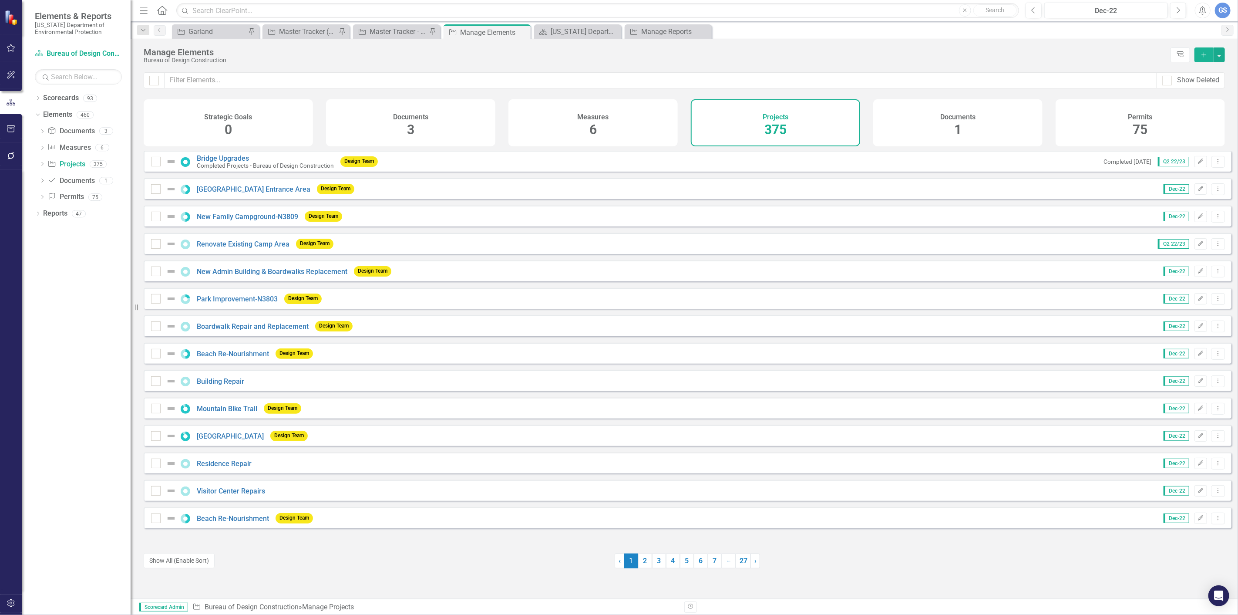
click at [771, 121] on div "375" at bounding box center [776, 130] width 22 height 19
click at [1200, 51] on button "Add" at bounding box center [1204, 54] width 19 height 15
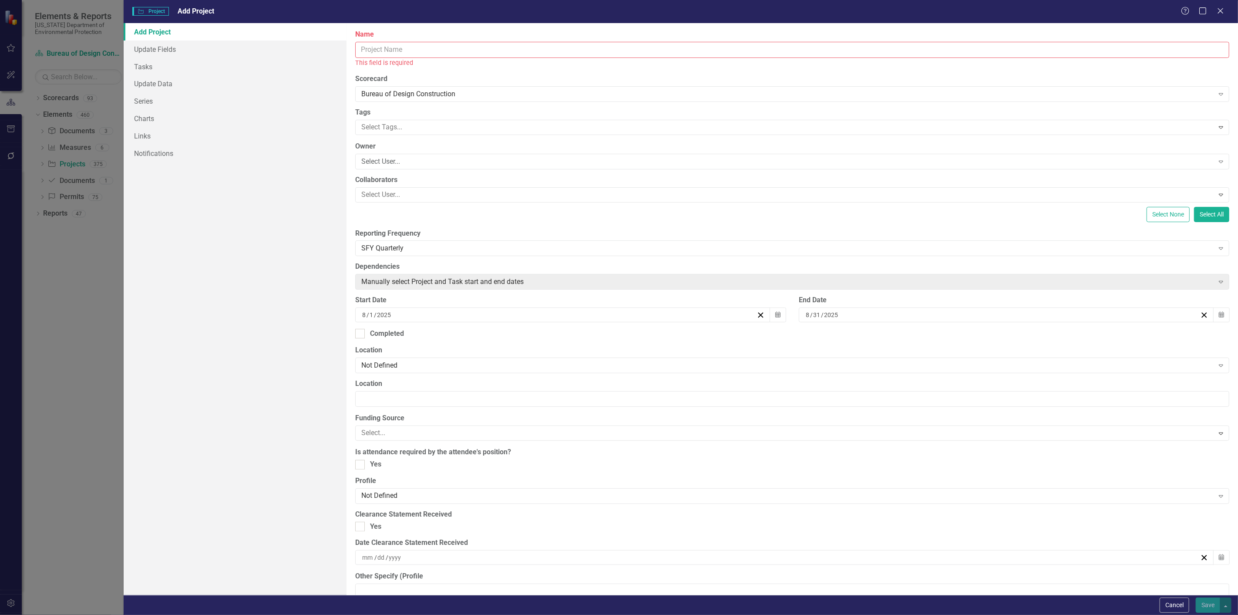
click at [373, 51] on input "Name" at bounding box center [792, 50] width 874 height 16
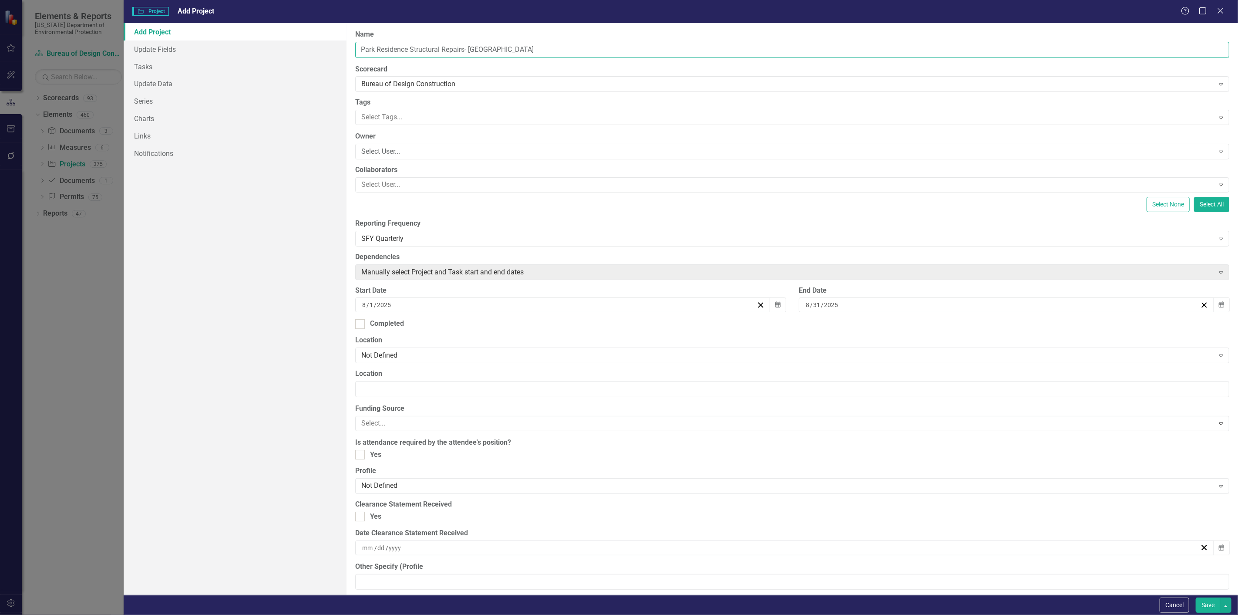
click at [442, 49] on input "Park Residence Structural Repairs- [GEOGRAPHIC_DATA]" at bounding box center [792, 50] width 874 height 16
type input "Park Residence Repairs- [GEOGRAPHIC_DATA]"
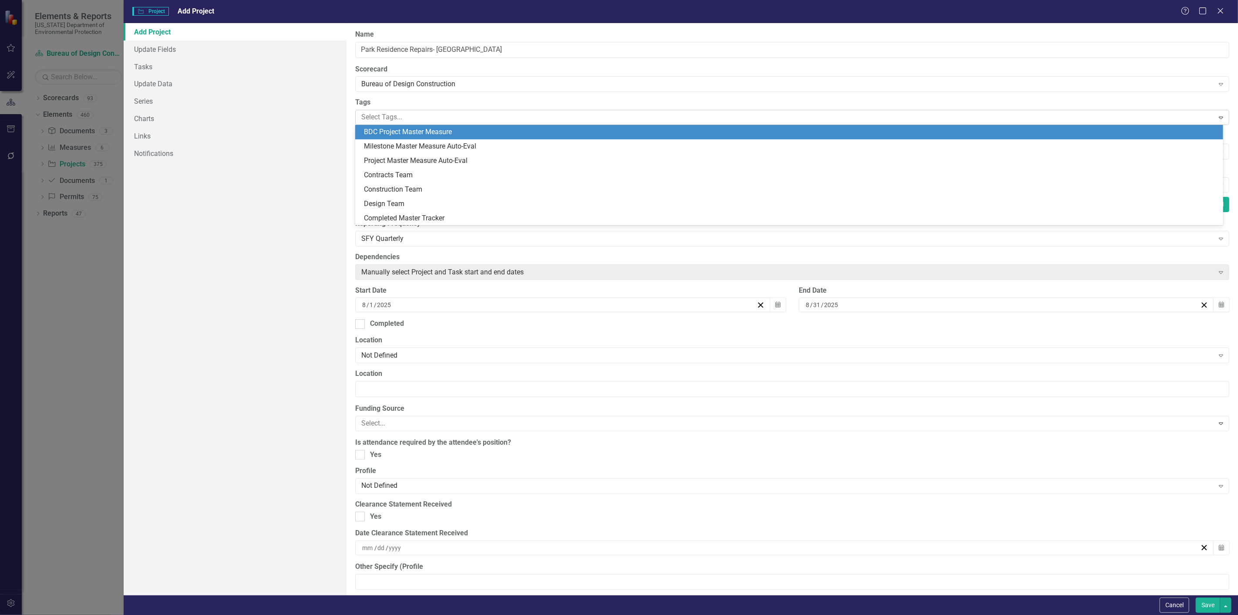
click at [387, 115] on div at bounding box center [786, 117] width 856 height 12
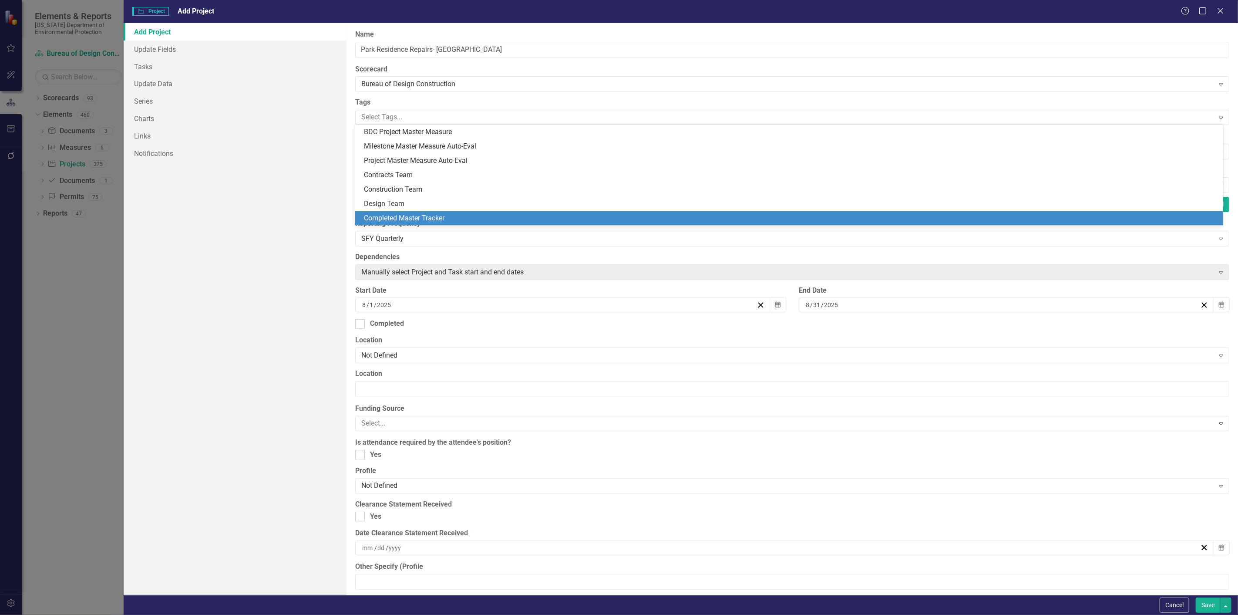
click at [520, 366] on div "ClearPoint Can Do More! How ClearPoint Can Help Close Enterprise plans can auto…" at bounding box center [793, 309] width 892 height 572
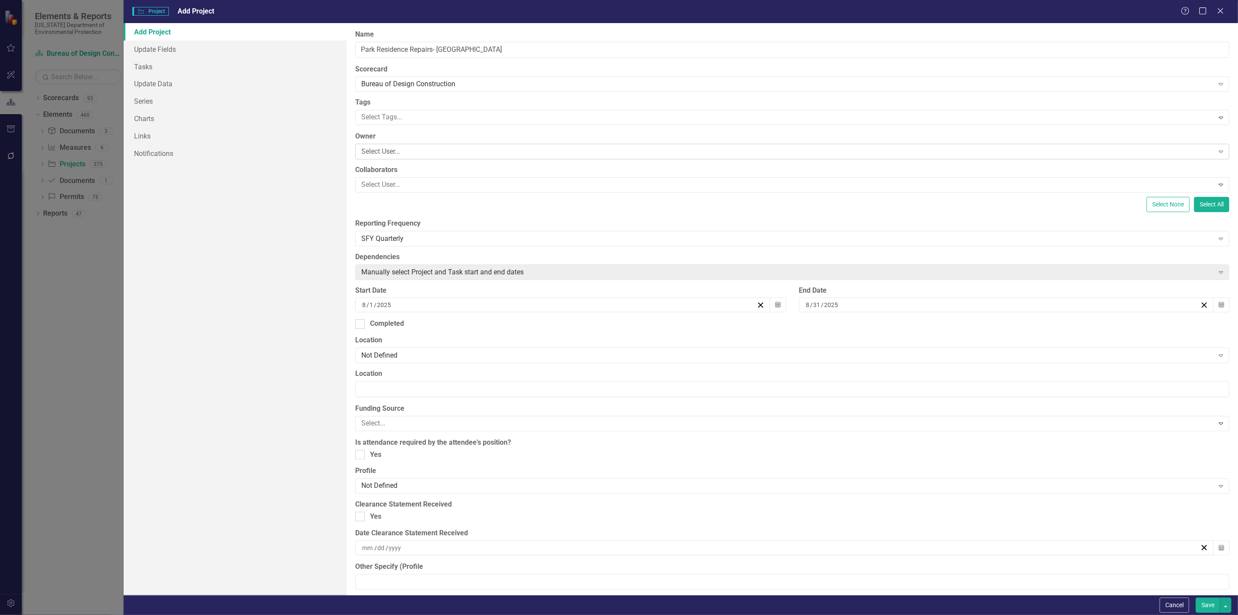
click at [375, 150] on div "Select User..." at bounding box center [787, 152] width 852 height 10
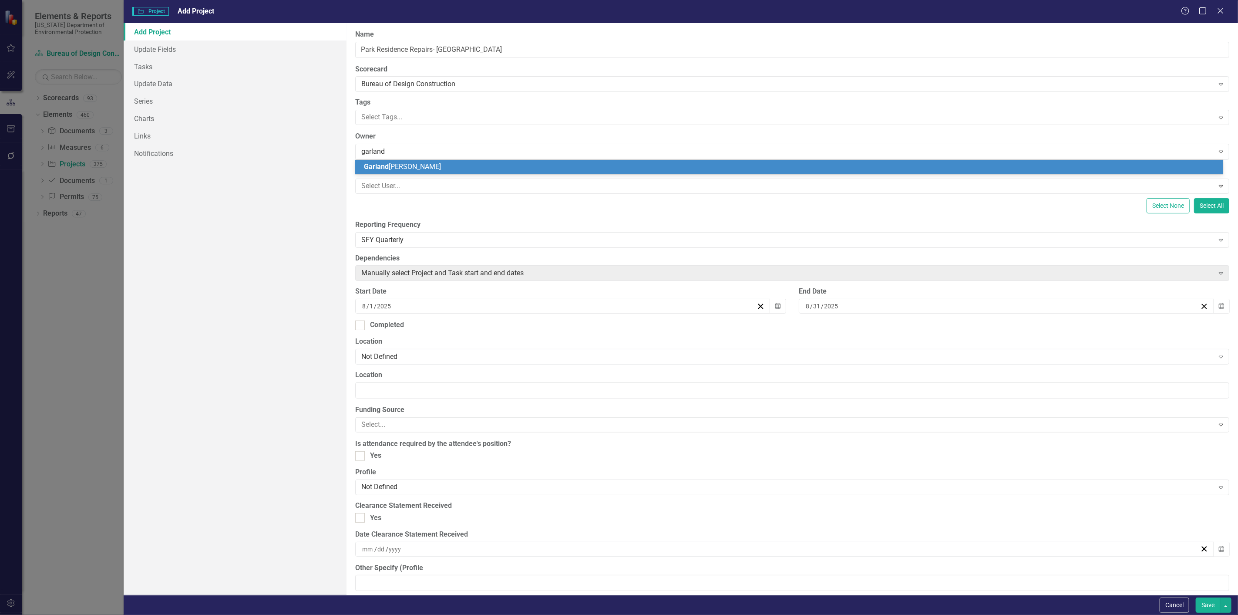
type input "garland"
click at [392, 167] on span "[PERSON_NAME]" at bounding box center [402, 166] width 77 height 8
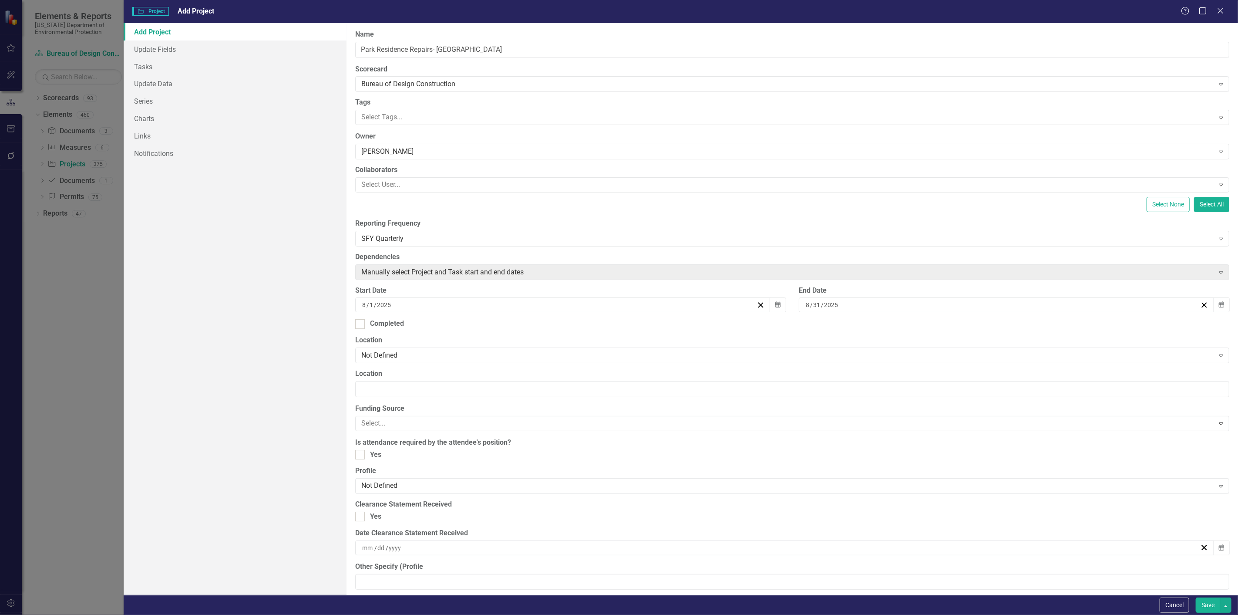
click at [1208, 602] on button "Save" at bounding box center [1208, 604] width 24 height 15
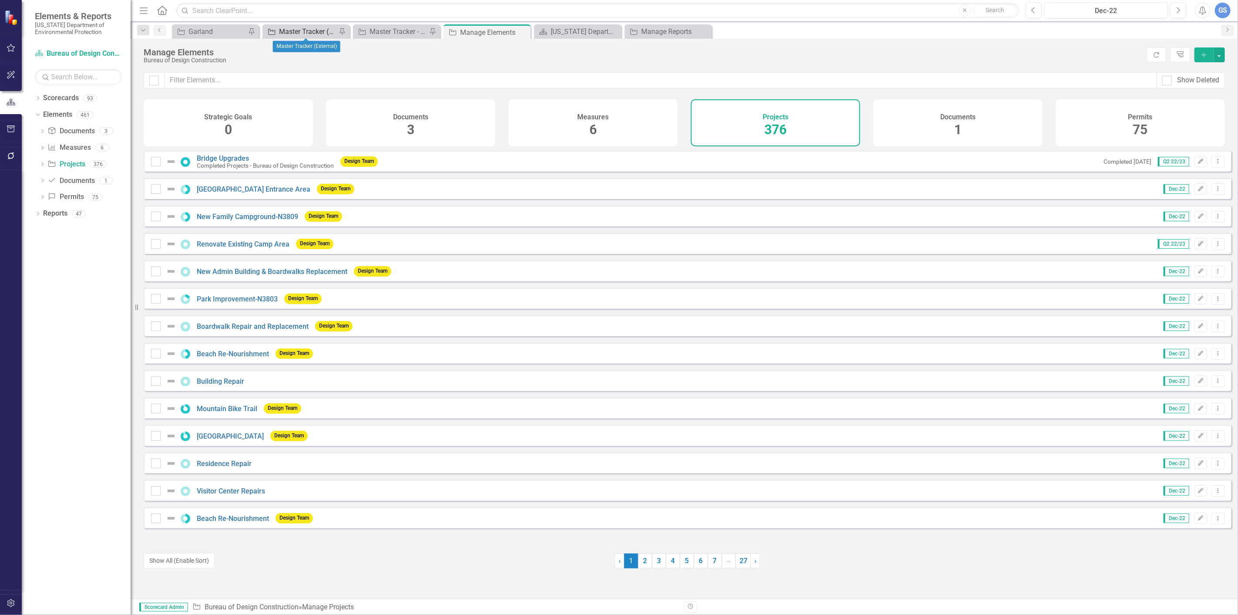
click at [302, 27] on div "Master Tracker (External)" at bounding box center [307, 31] width 57 height 11
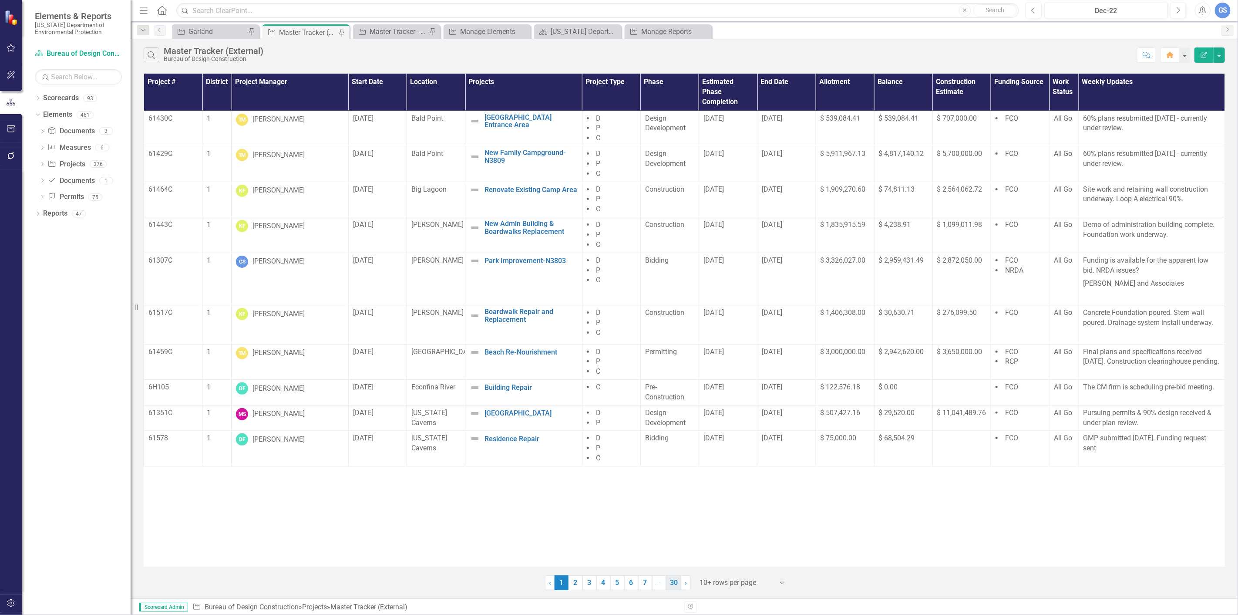
click at [674, 580] on link "30" at bounding box center [673, 582] width 15 height 15
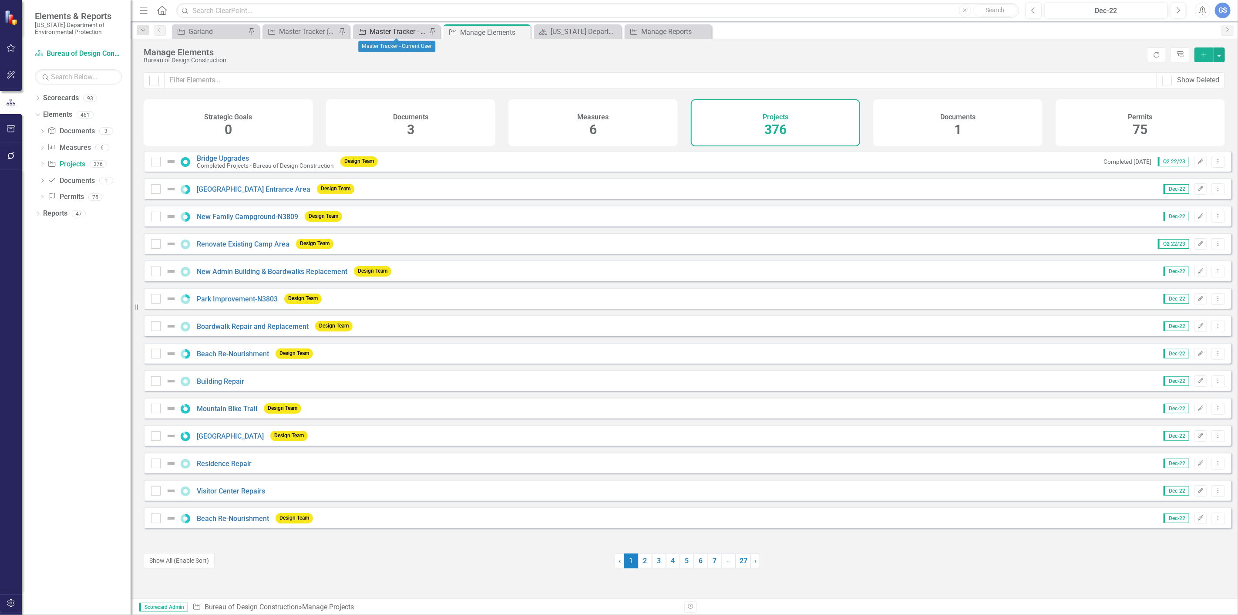
click at [395, 28] on div "Master Tracker - Current User" at bounding box center [398, 31] width 57 height 11
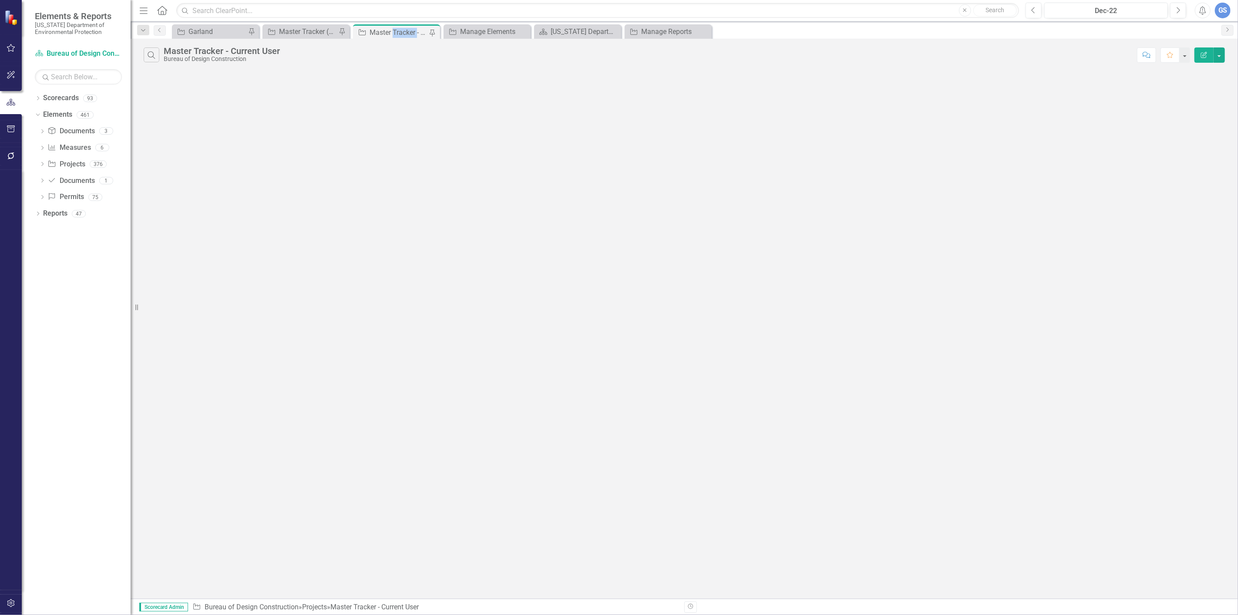
click at [395, 28] on div "Master Tracker - Current User" at bounding box center [398, 32] width 57 height 11
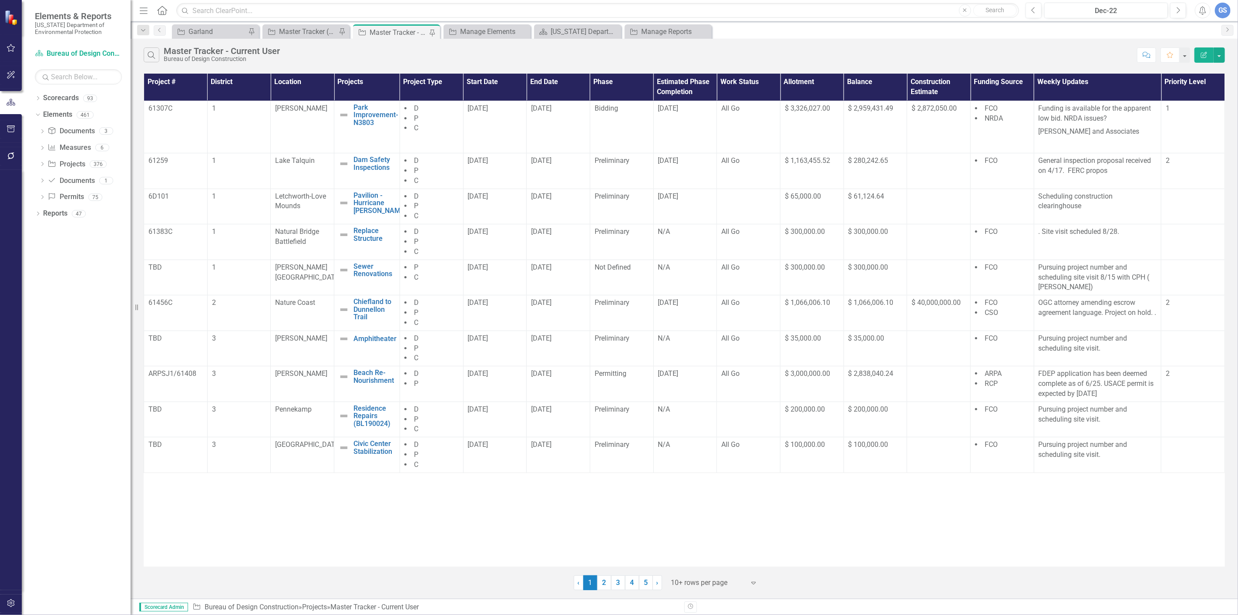
click at [368, 27] on div "Project Master Tracker - Current User Pin" at bounding box center [396, 32] width 83 height 11
click at [644, 582] on link "5" at bounding box center [646, 582] width 14 height 15
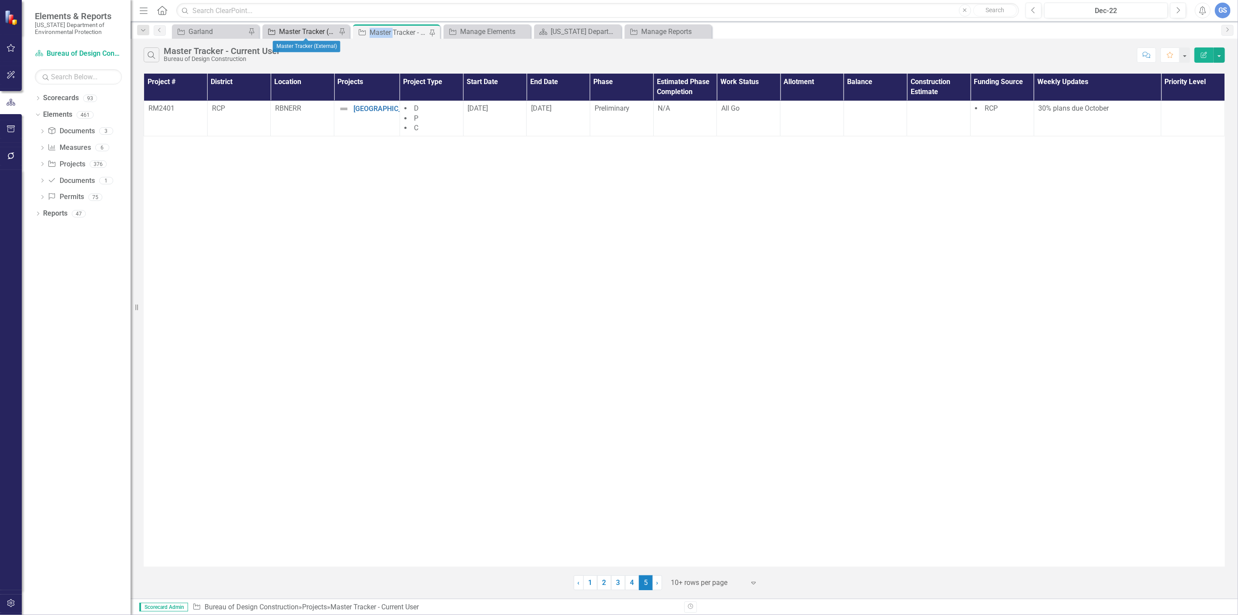
click at [291, 29] on div "Master Tracker (External)" at bounding box center [307, 31] width 57 height 11
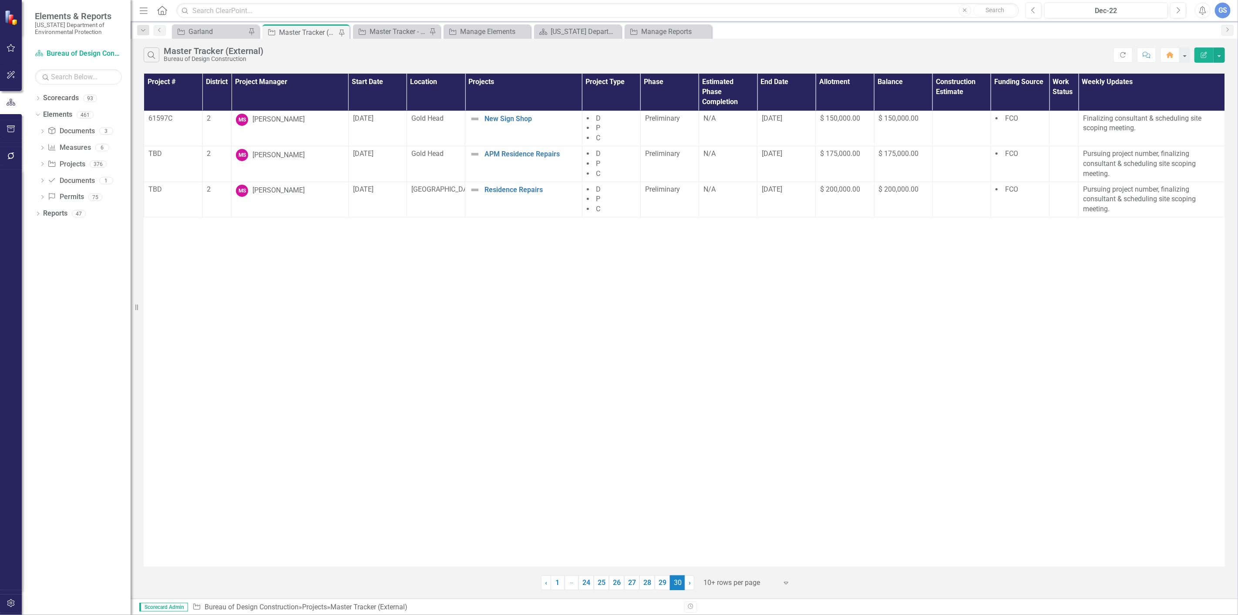
click at [291, 29] on div "Master Tracker (External)" at bounding box center [307, 32] width 57 height 11
click at [658, 580] on link "29" at bounding box center [662, 582] width 15 height 15
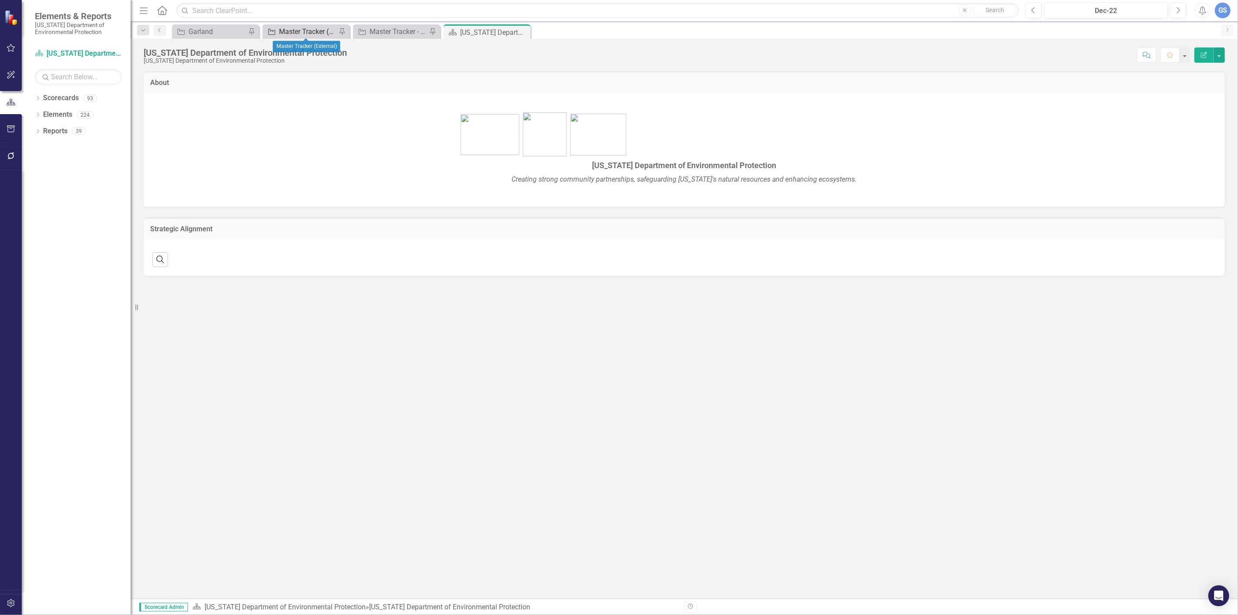
click at [306, 29] on div "Master Tracker (External)" at bounding box center [307, 31] width 57 height 11
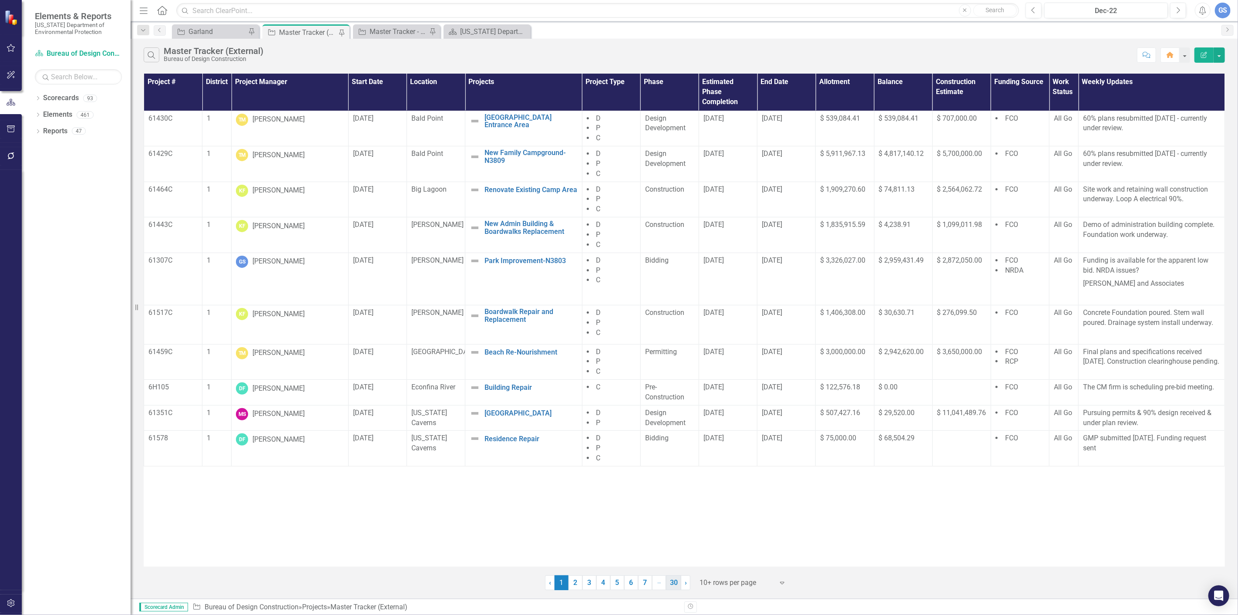
click at [673, 580] on link "30" at bounding box center [673, 582] width 15 height 15
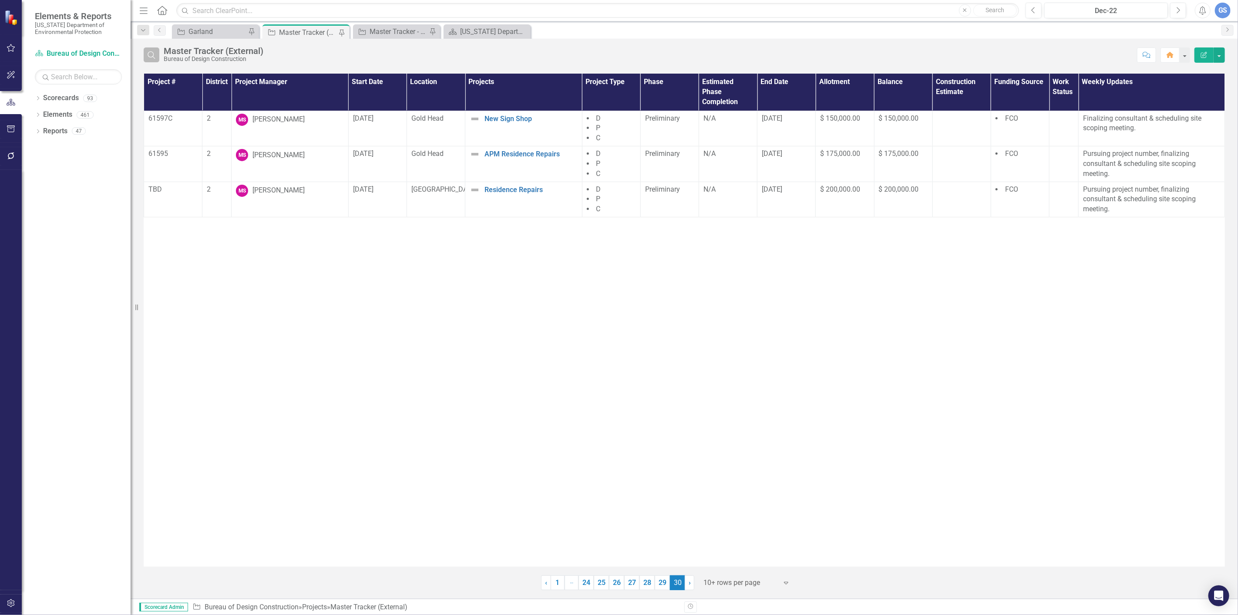
click at [152, 51] on icon "Search" at bounding box center [152, 55] width 10 height 8
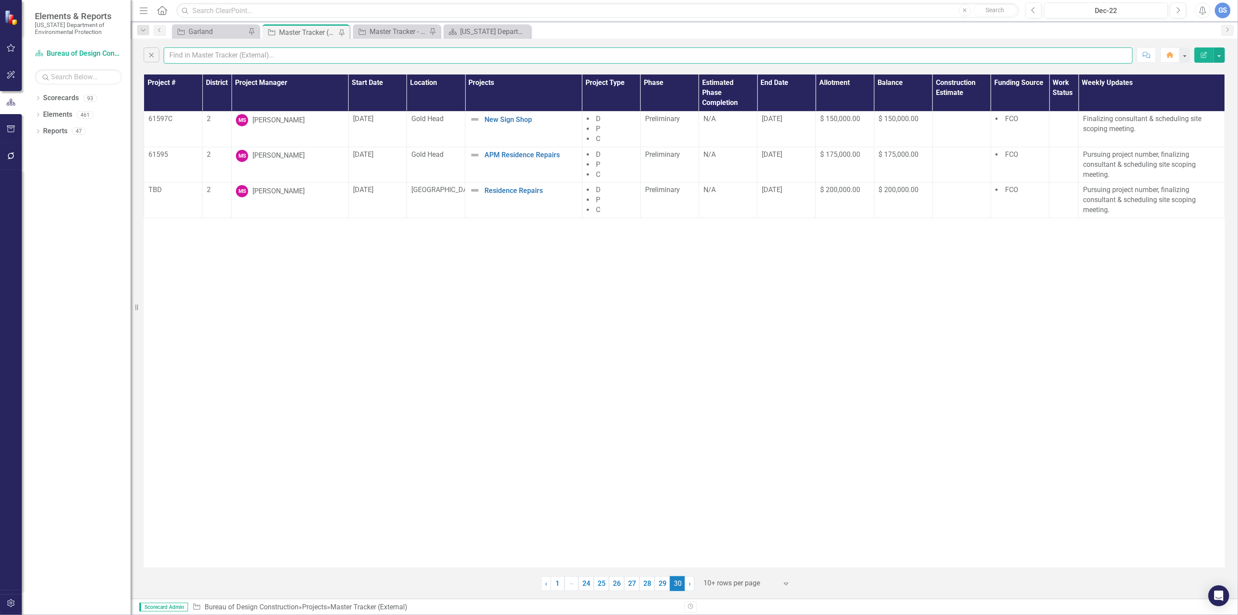
click at [181, 54] on input "text" at bounding box center [648, 55] width 969 height 16
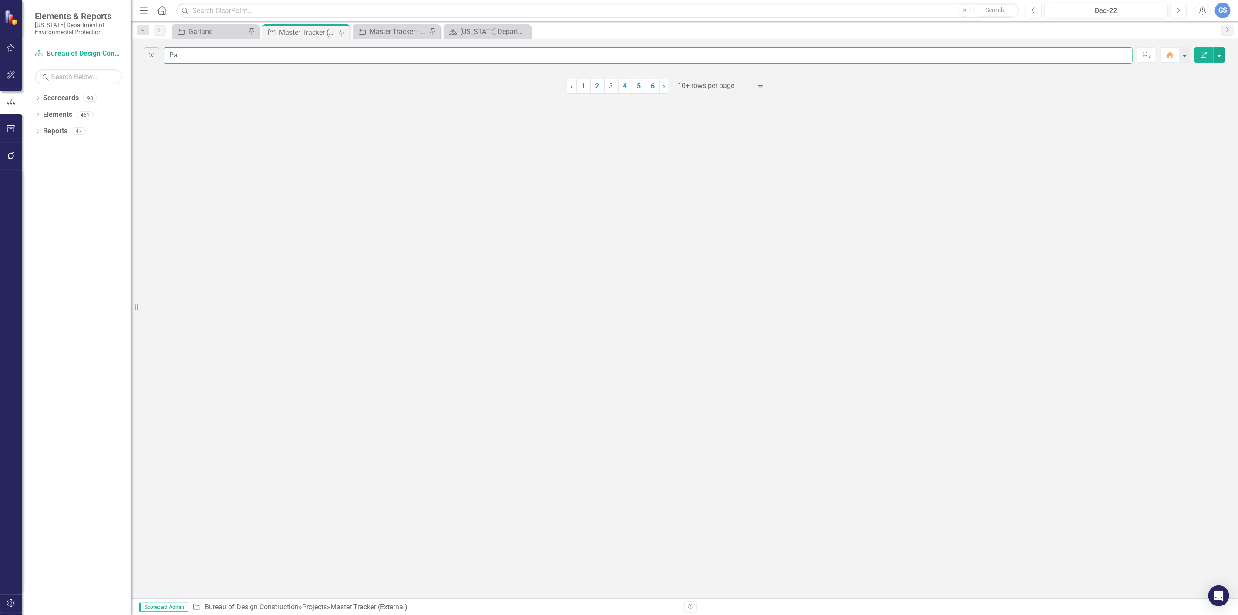
type input "P"
type input "SIERRA HOUSE"
